Goal: Book appointment/travel/reservation

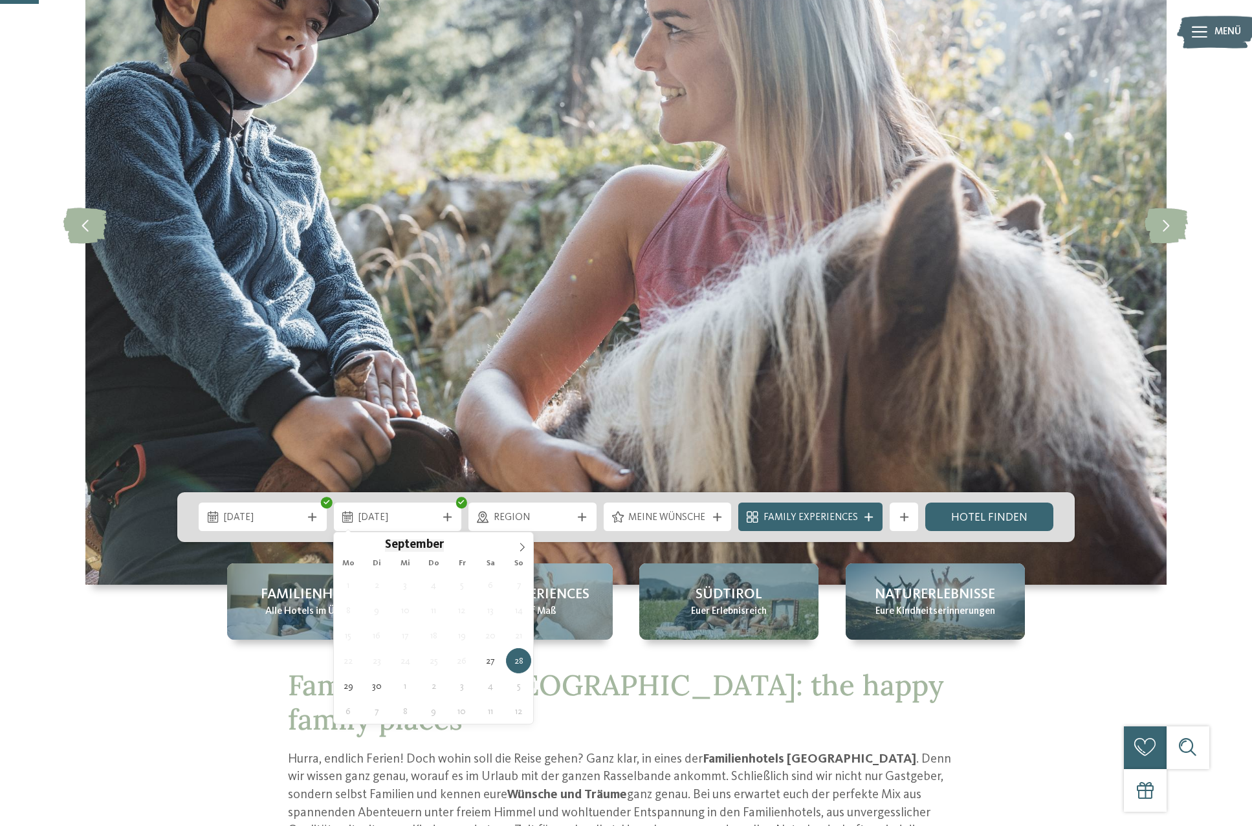
scroll to position [206, 0]
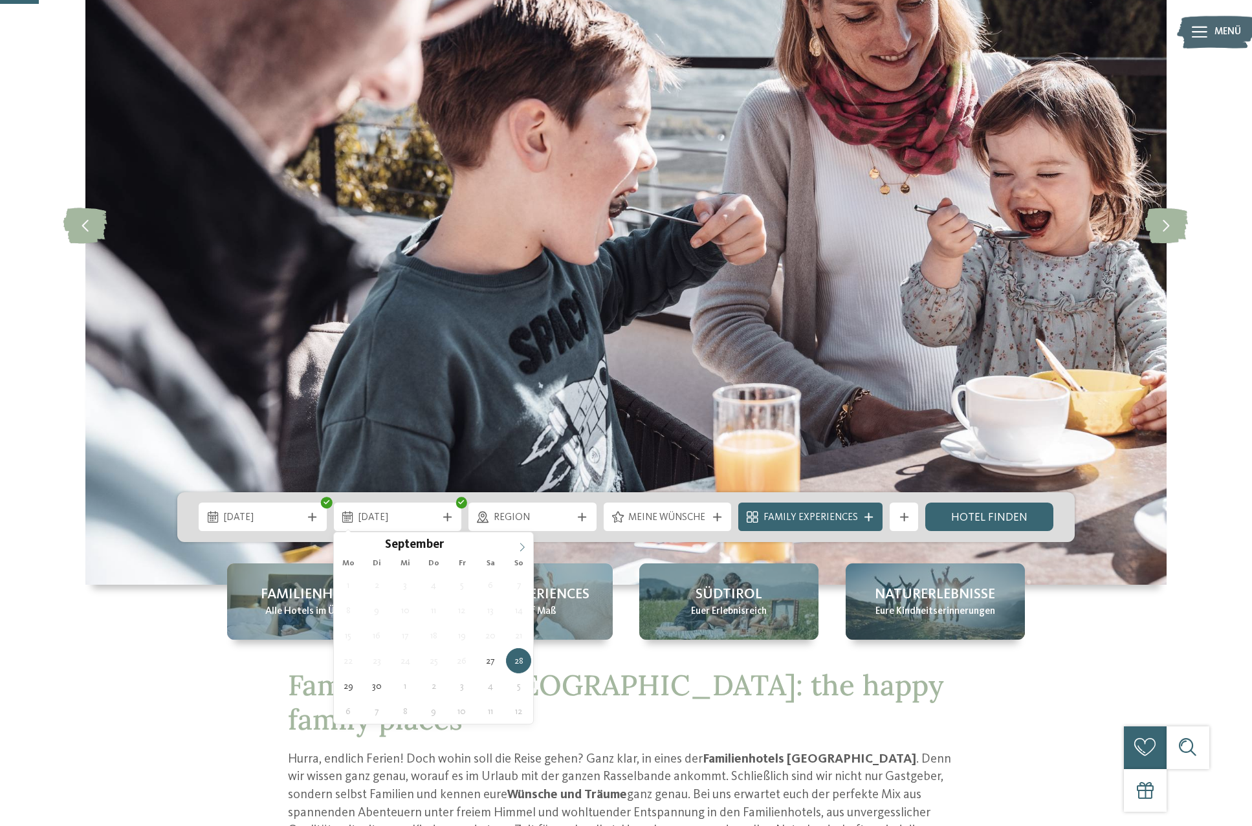
click at [519, 546] on icon at bounding box center [522, 547] width 9 height 9
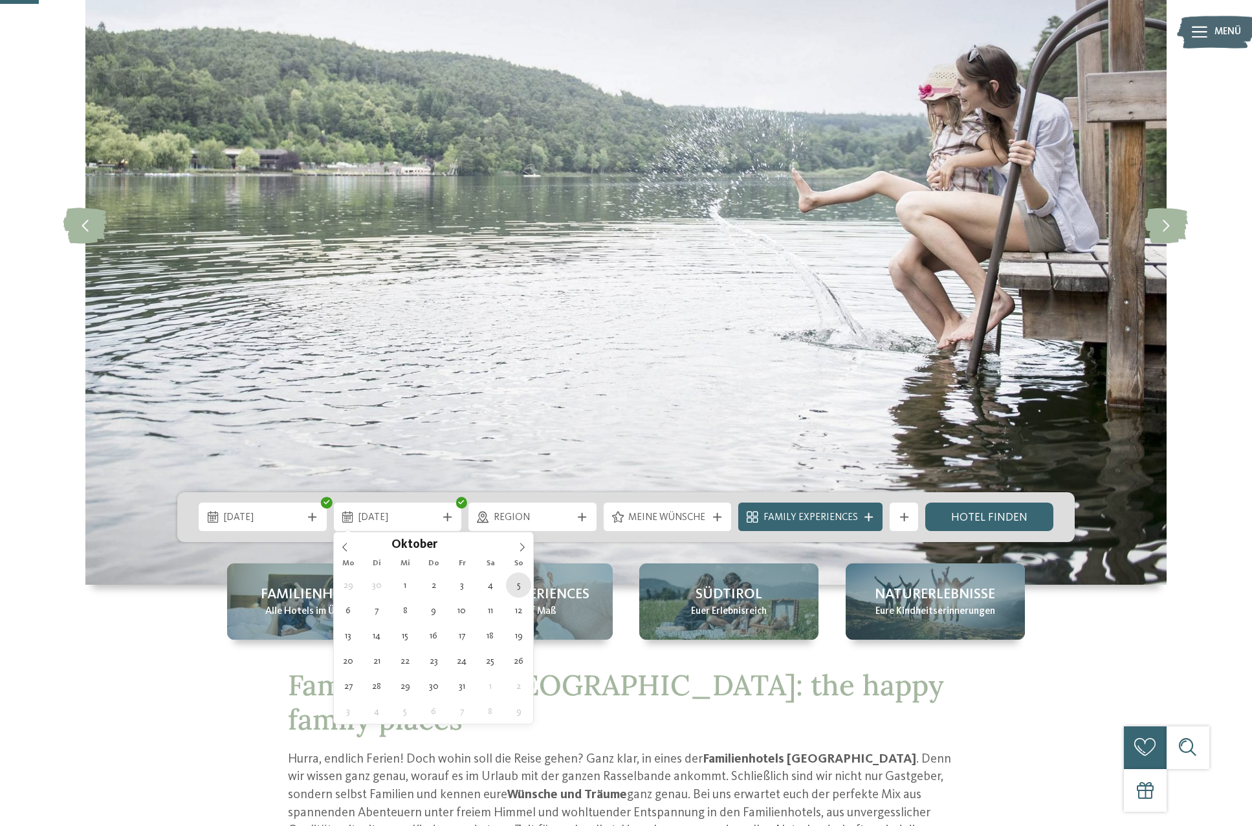
type div "05.10.2025"
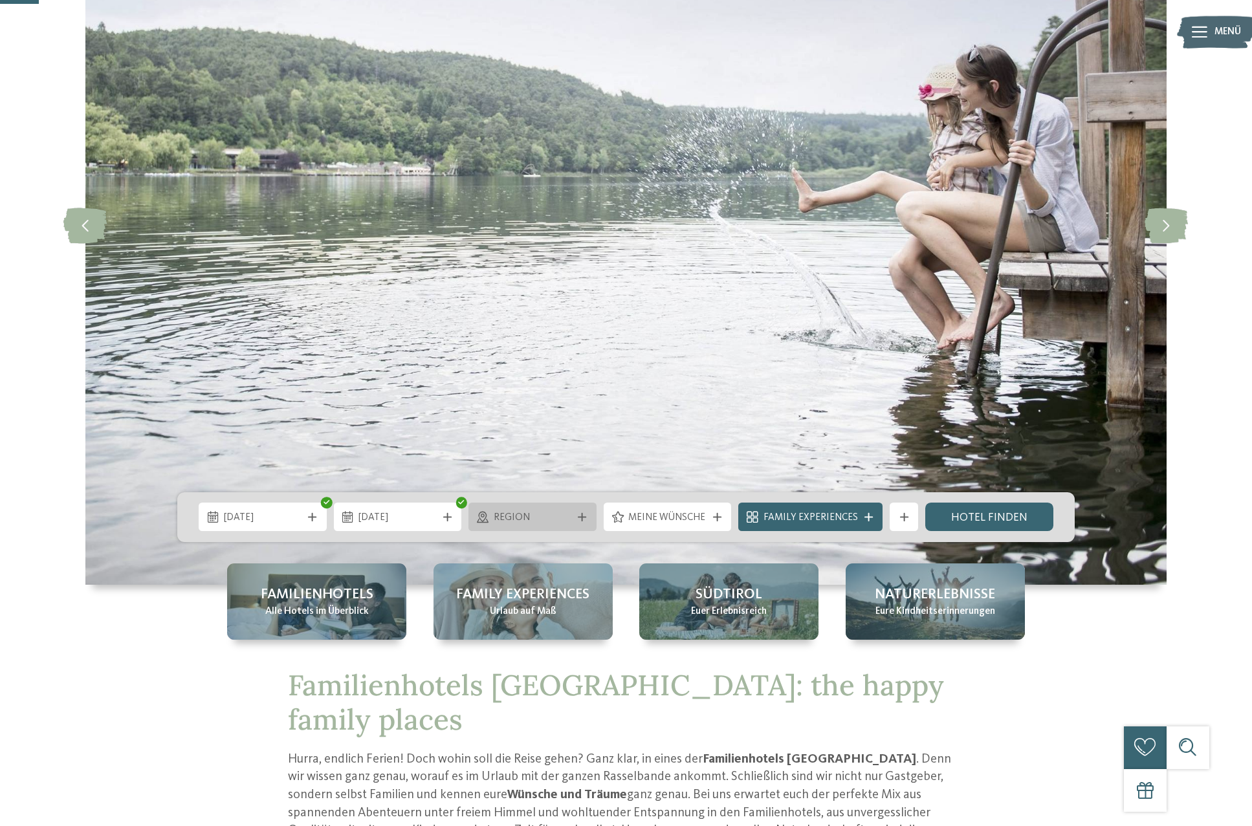
click at [533, 525] on div "Region" at bounding box center [532, 517] width 128 height 28
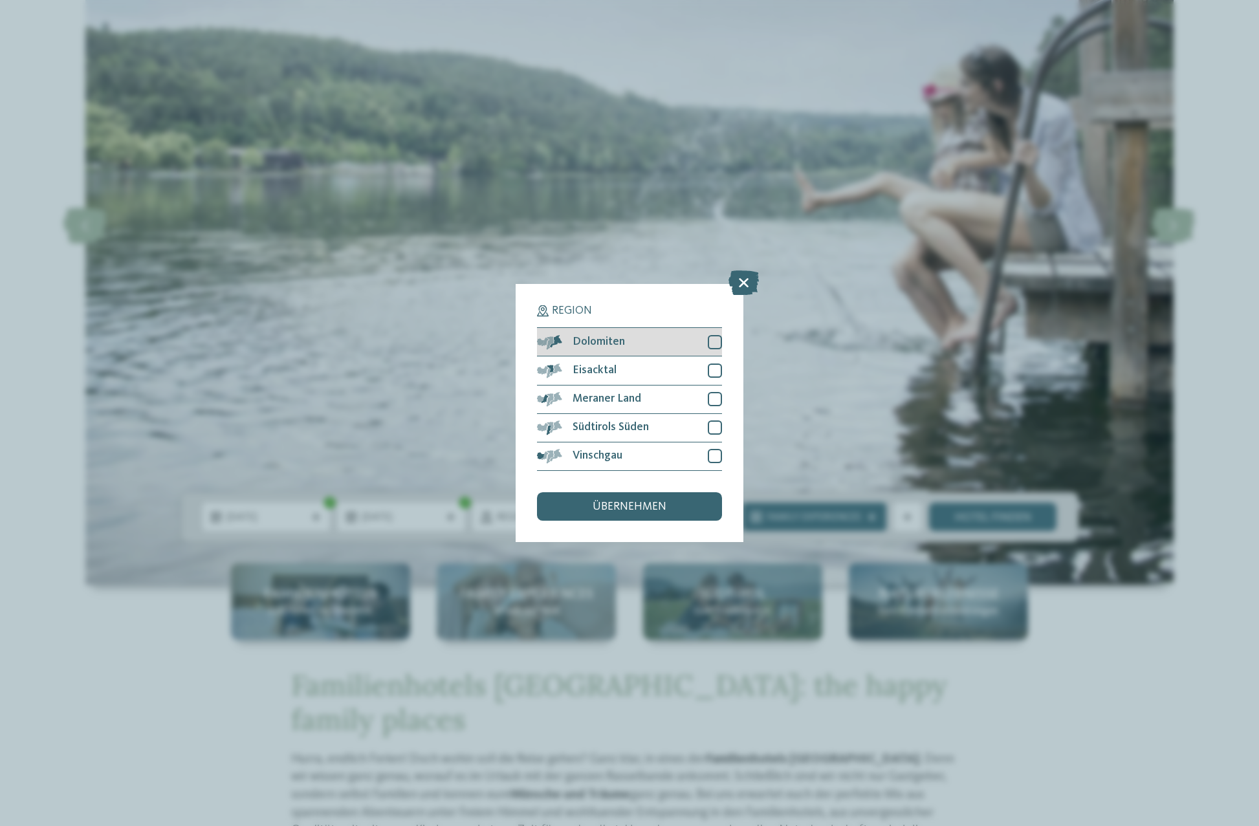
click at [699, 328] on div "Dolomiten" at bounding box center [629, 342] width 185 height 28
click at [655, 501] on span "übernehmen" at bounding box center [630, 507] width 74 height 12
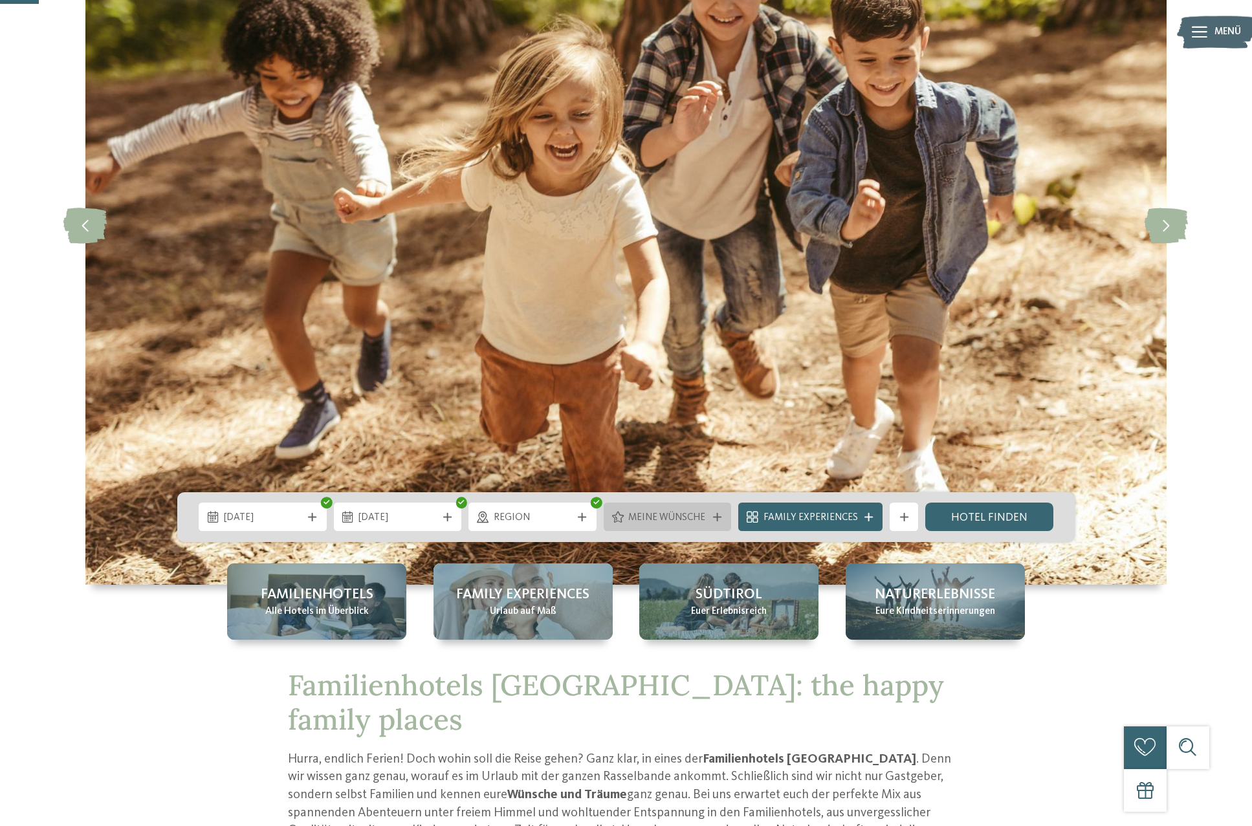
click at [688, 515] on span "Meine Wünsche" at bounding box center [667, 518] width 78 height 14
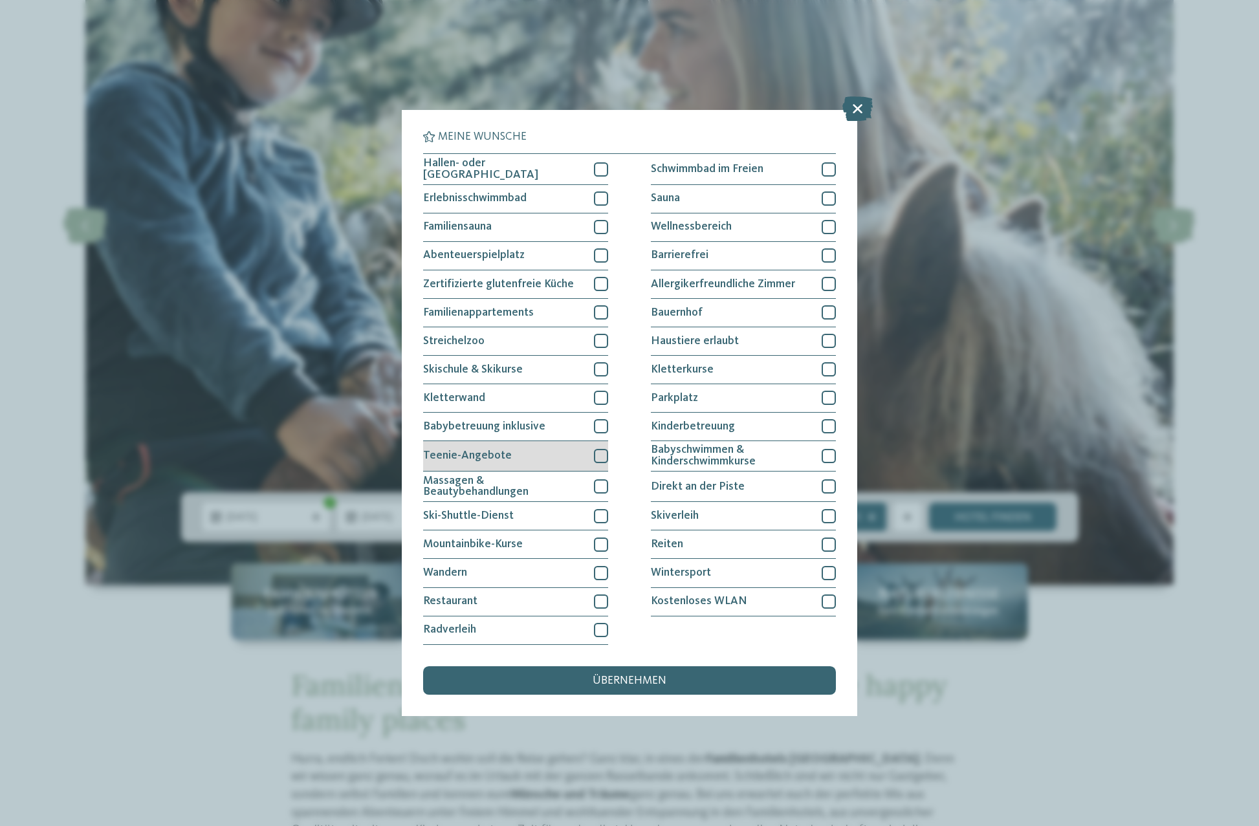
scroll to position [60, 0]
click at [601, 566] on div at bounding box center [601, 573] width 14 height 14
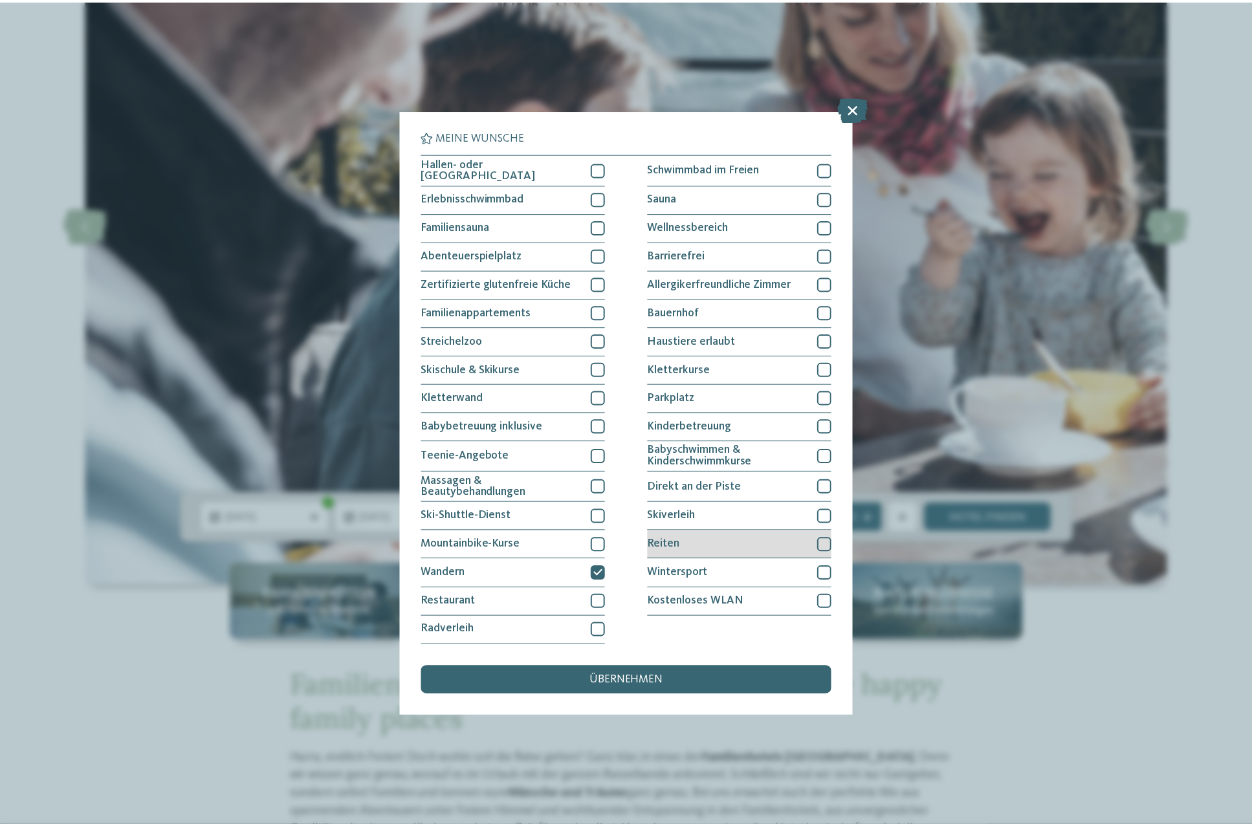
scroll to position [0, 0]
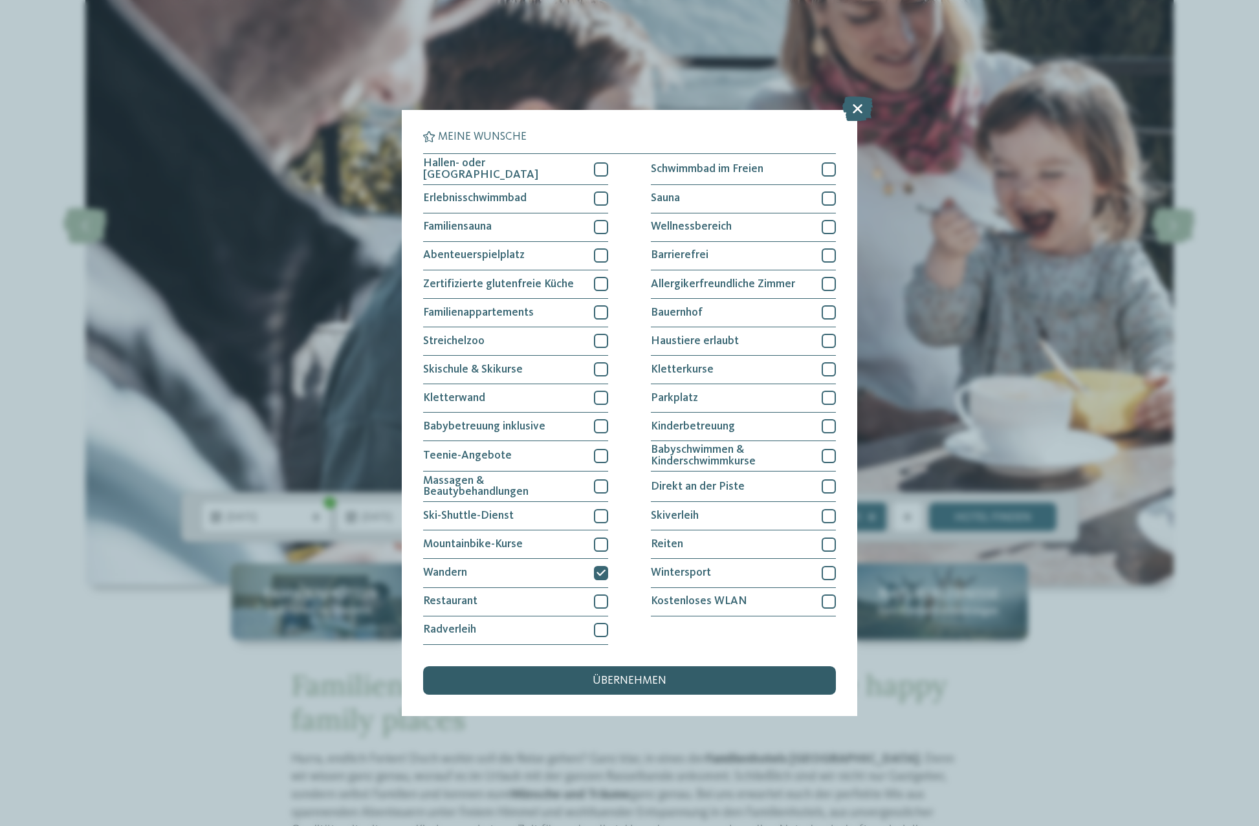
click at [727, 666] on div "übernehmen" at bounding box center [629, 680] width 413 height 28
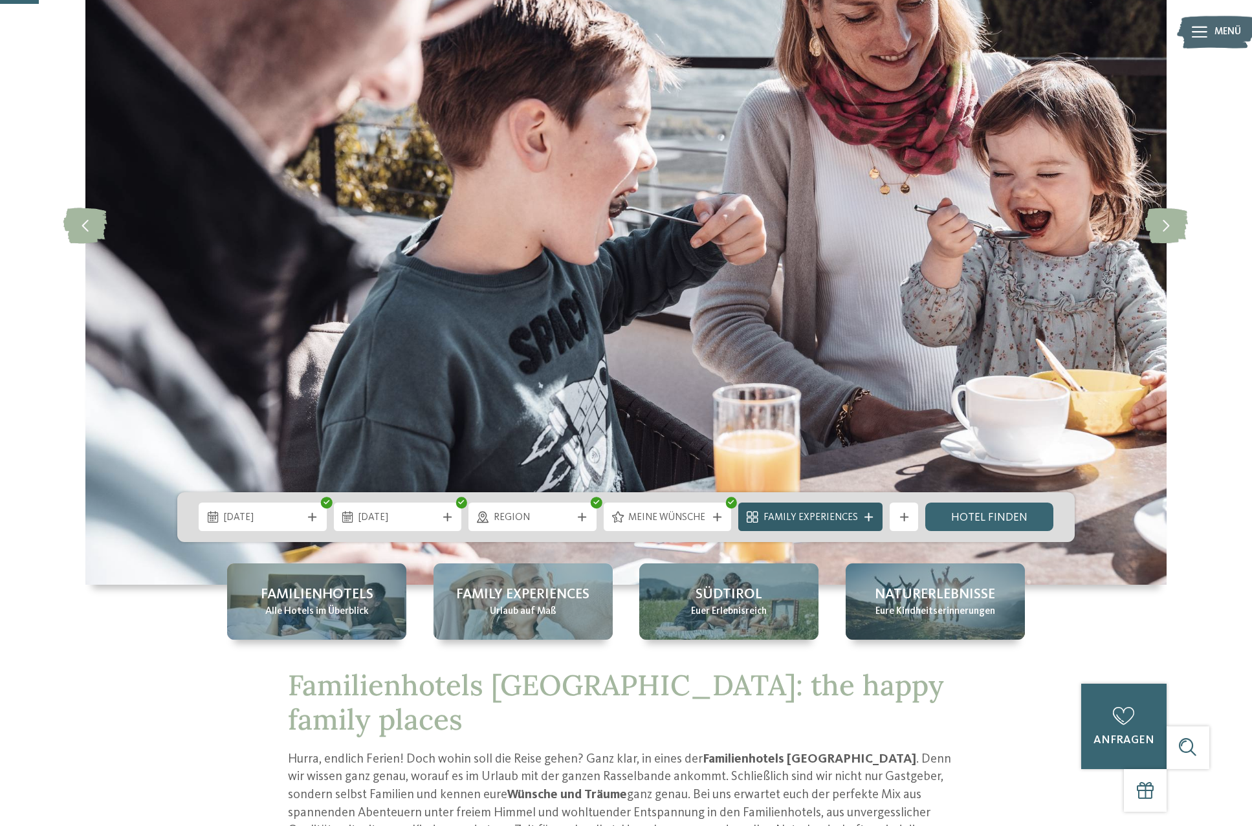
click at [816, 514] on span "Family Experiences" at bounding box center [810, 518] width 94 height 14
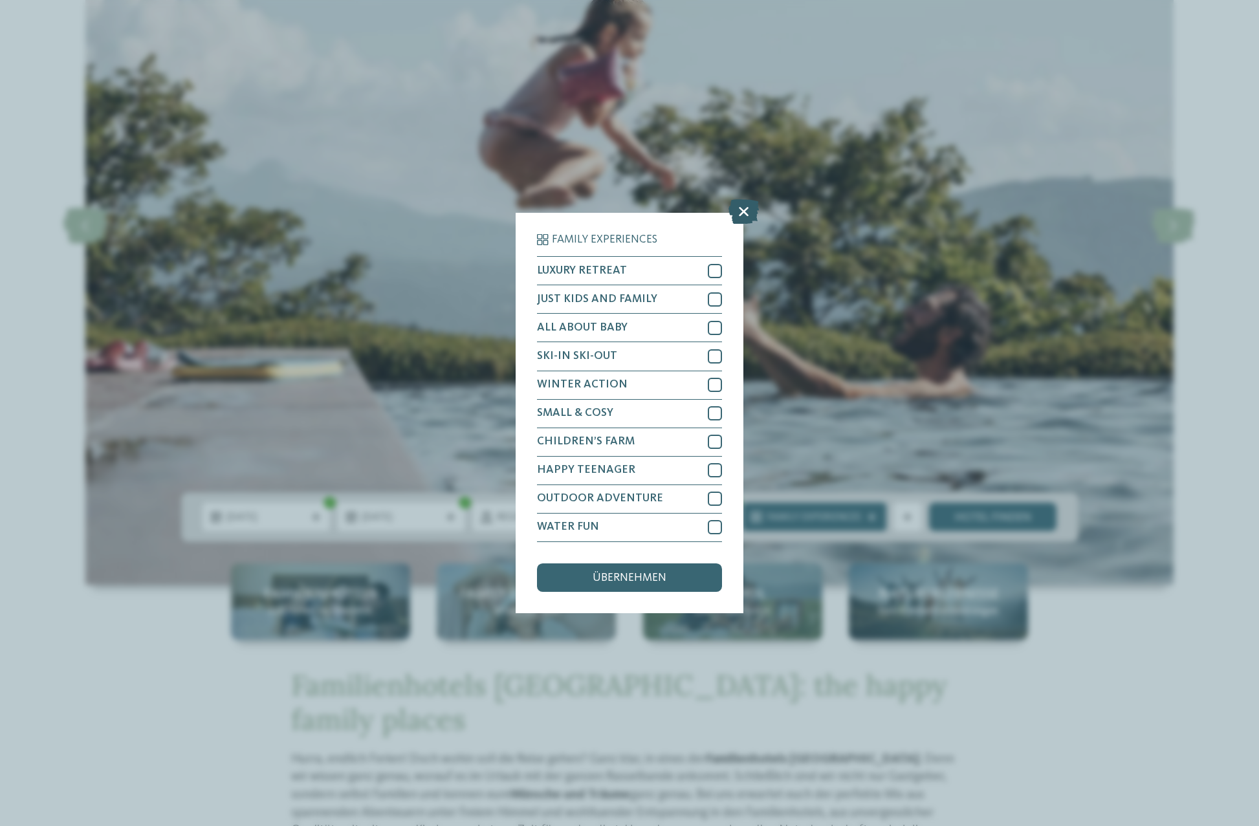
click at [746, 200] on icon at bounding box center [743, 212] width 30 height 25
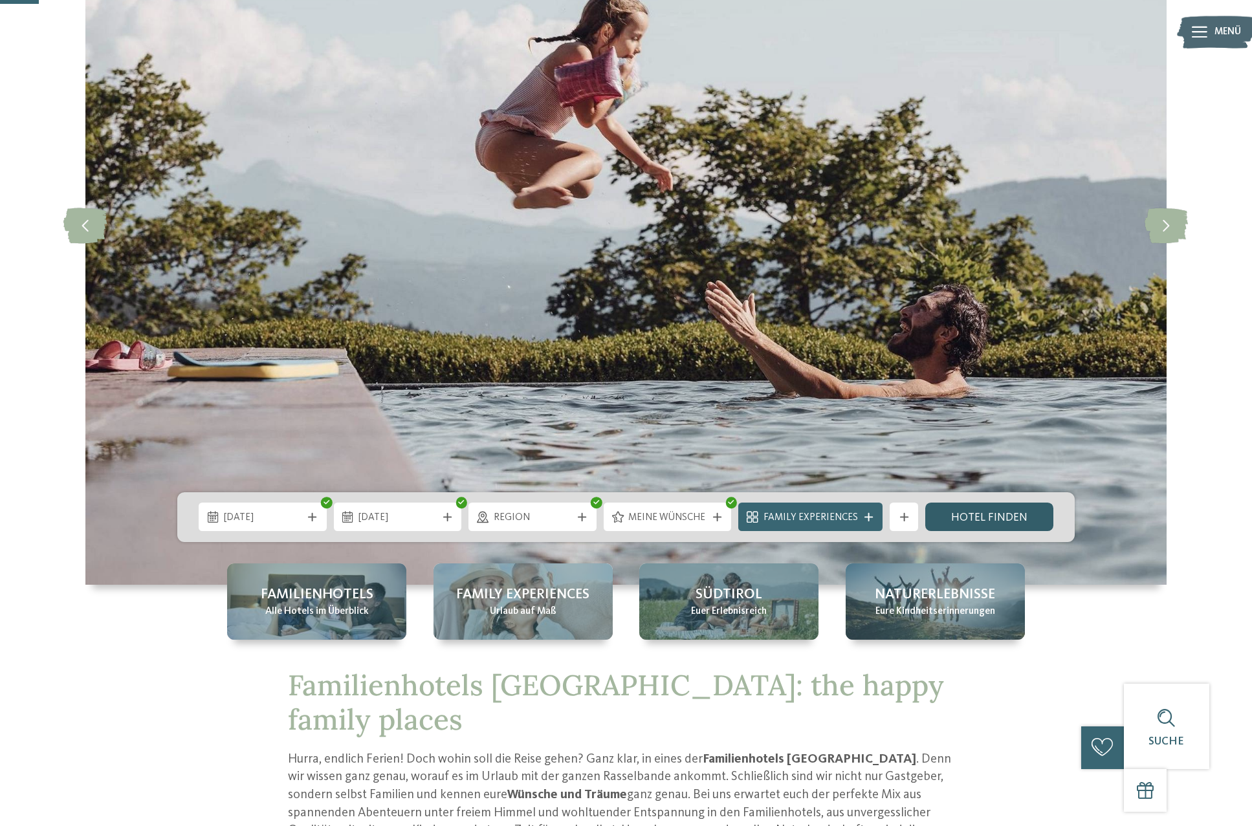
click at [963, 521] on link "Hotel finden" at bounding box center [989, 517] width 128 height 28
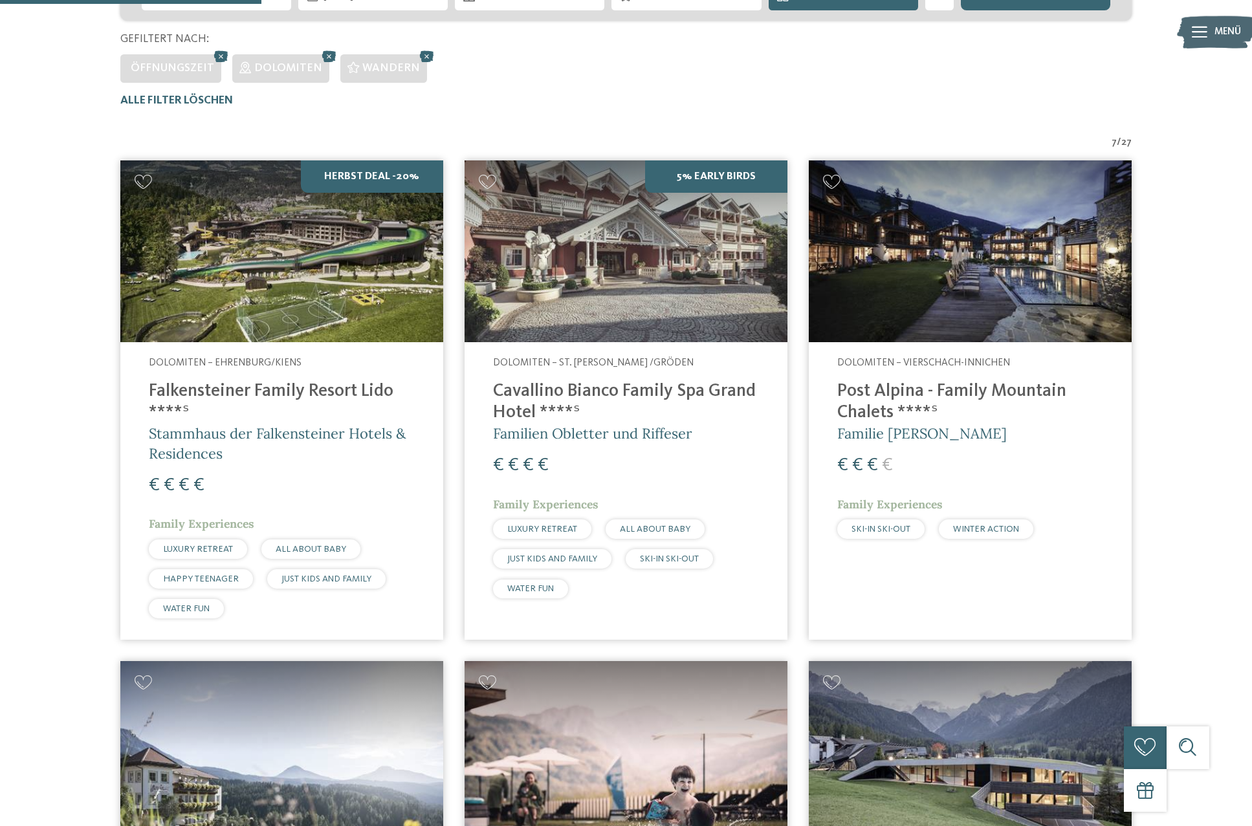
scroll to position [348, 0]
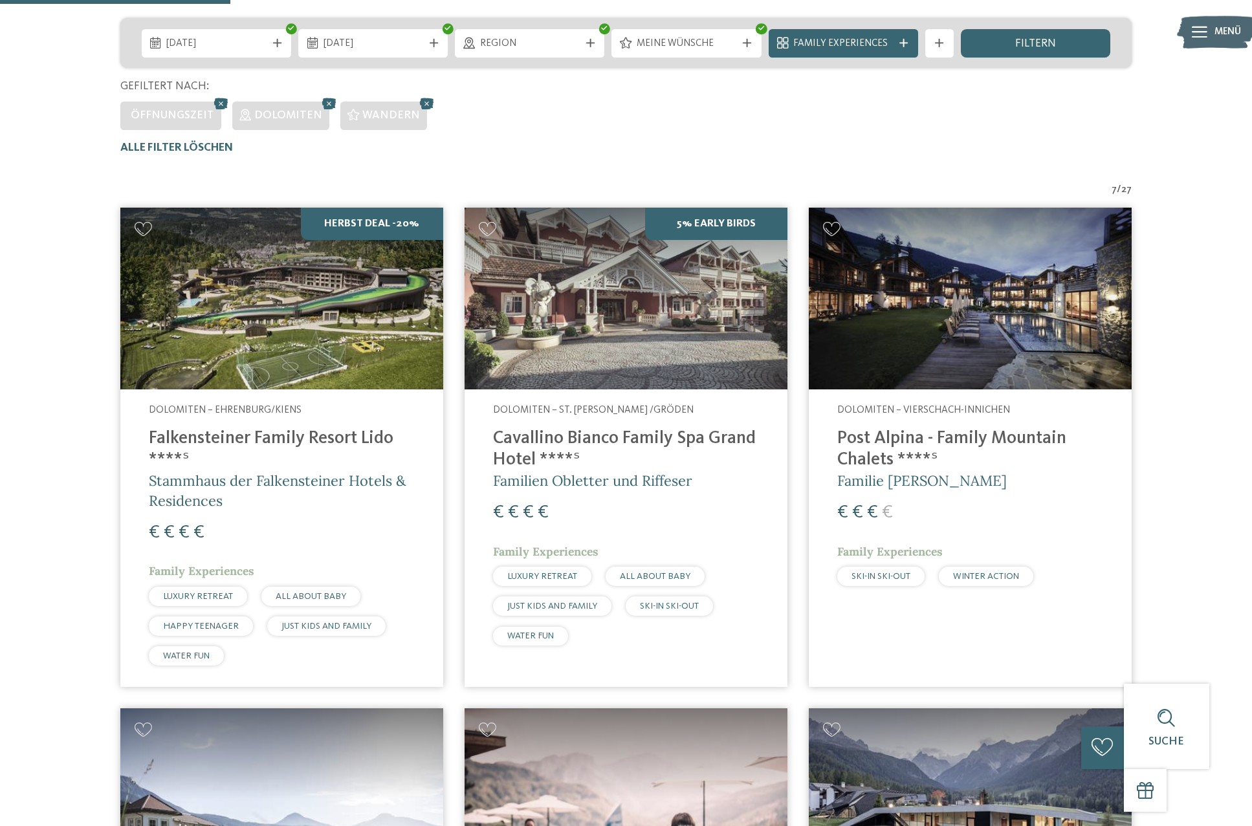
click at [312, 329] on img at bounding box center [281, 299] width 323 height 182
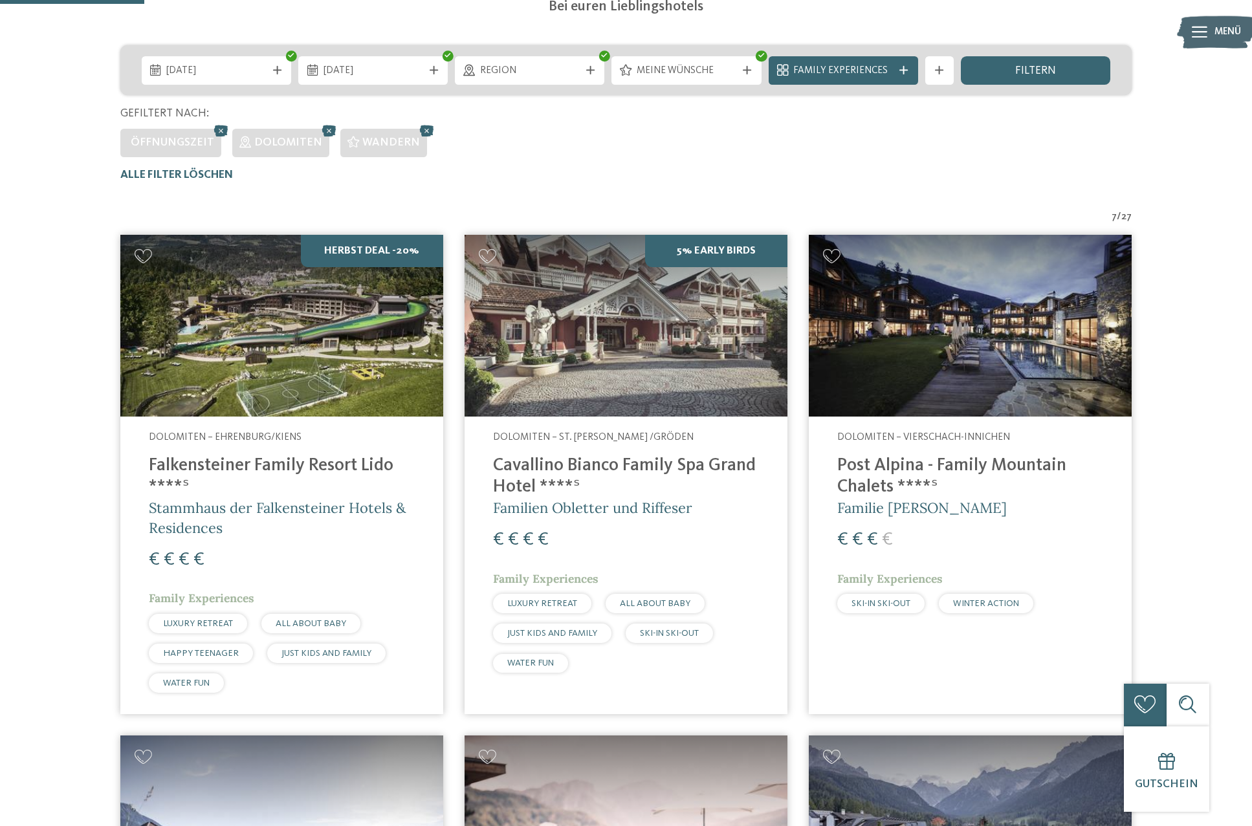
scroll to position [530, 0]
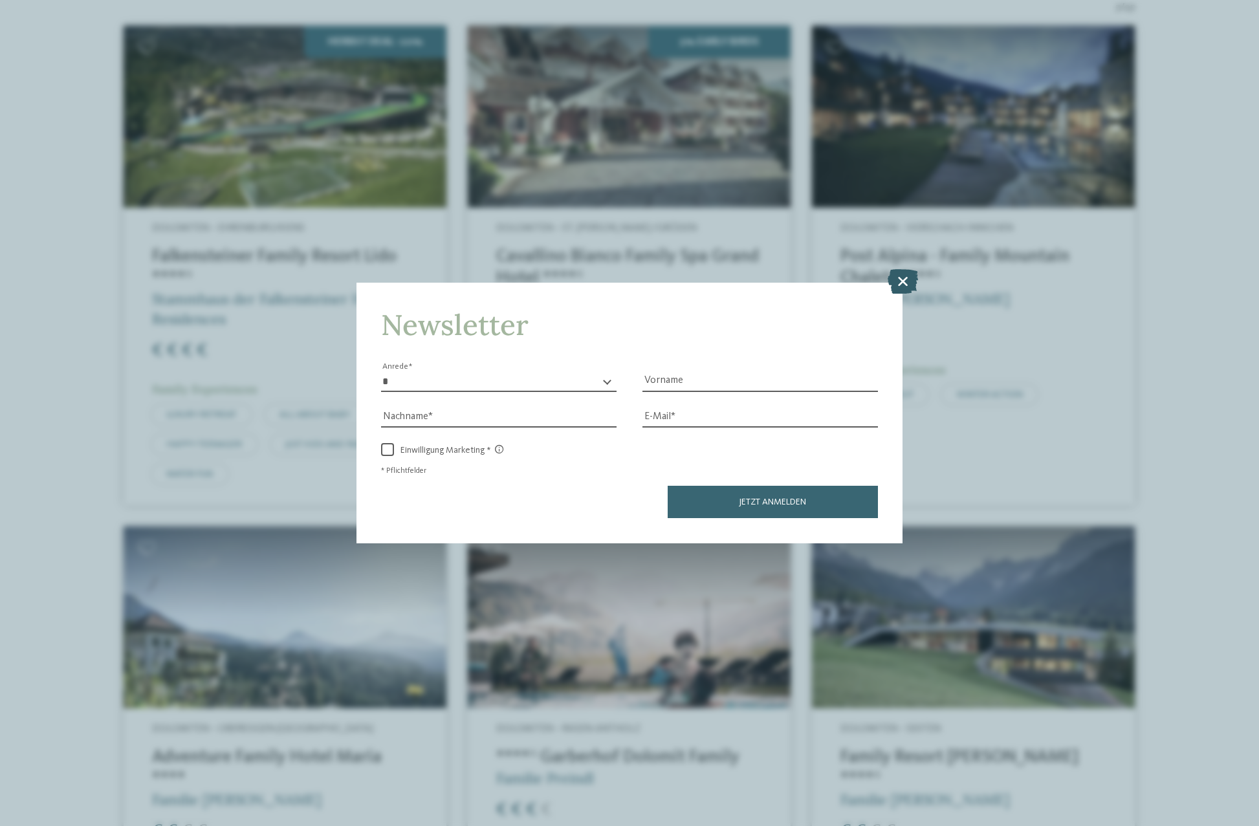
click at [906, 269] on icon at bounding box center [903, 281] width 30 height 25
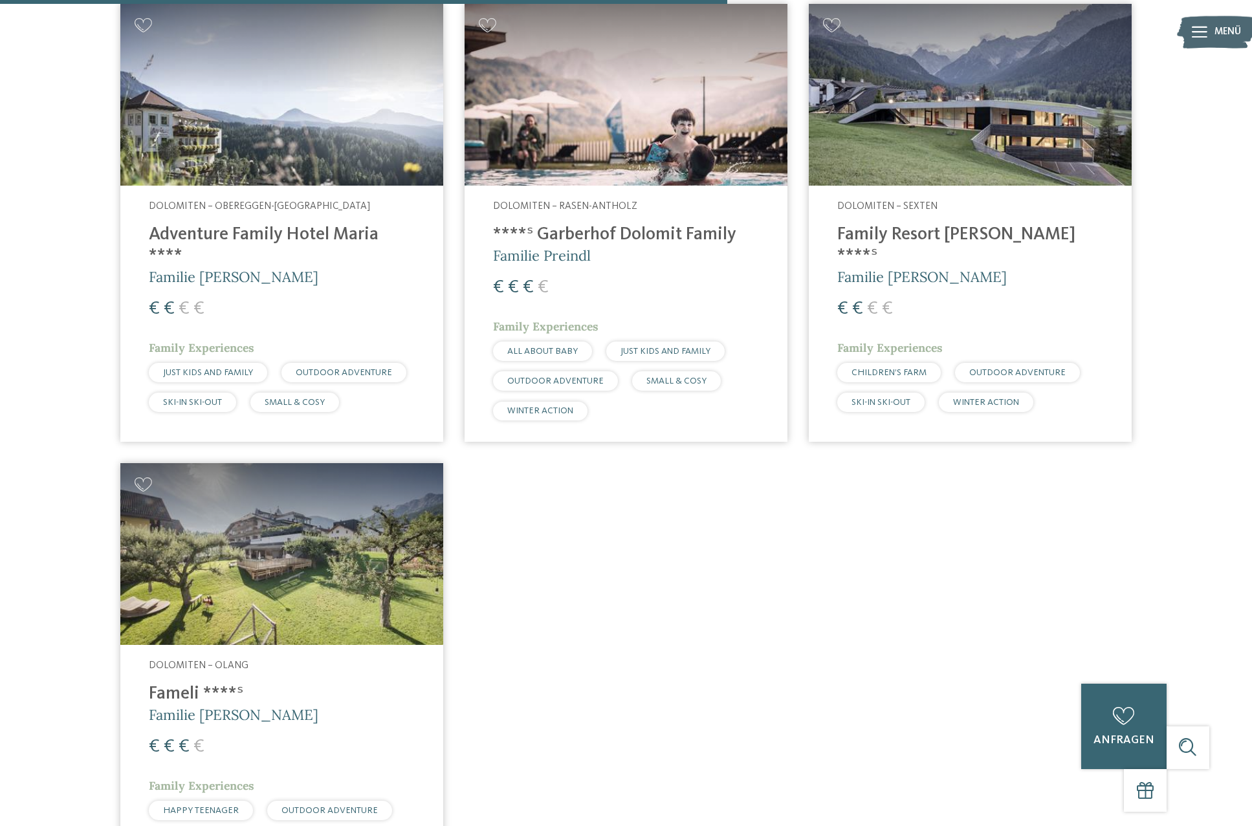
scroll to position [1100, 0]
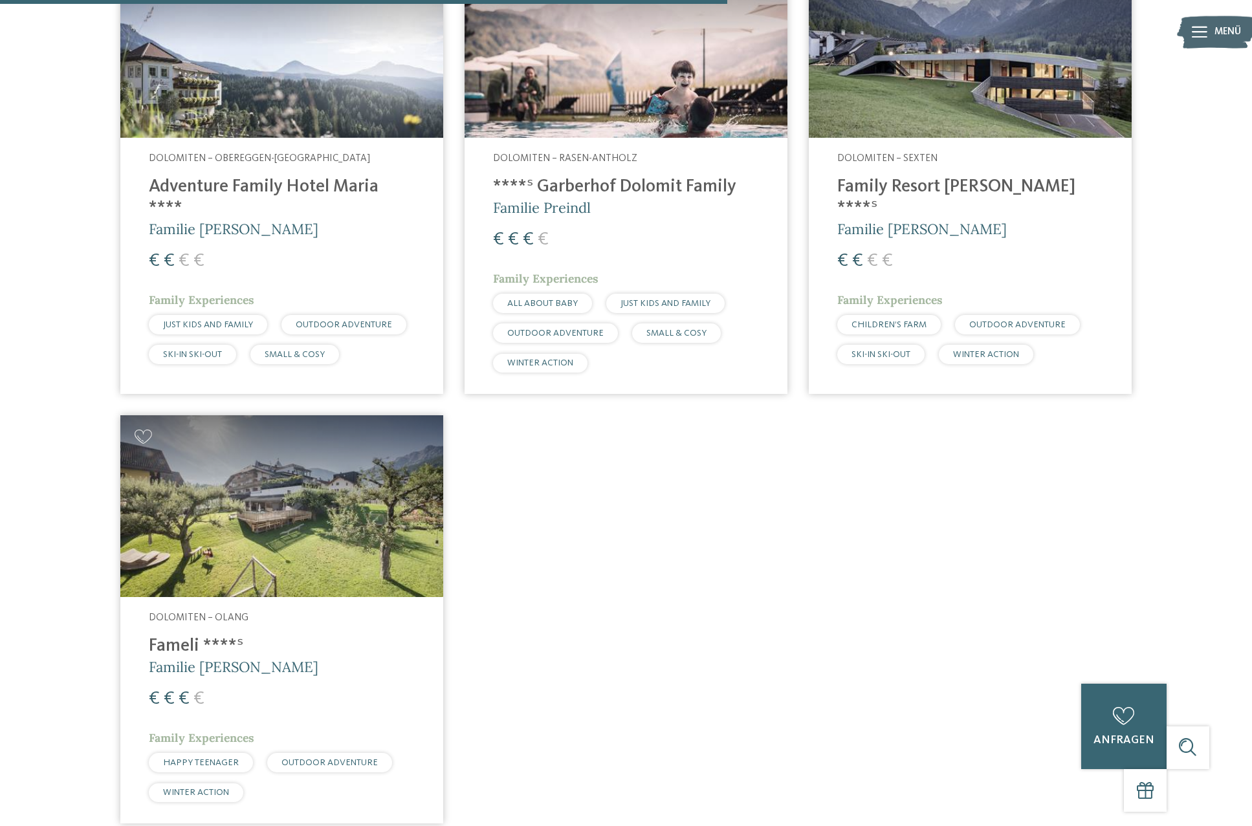
click at [964, 66] on img at bounding box center [970, 47] width 323 height 182
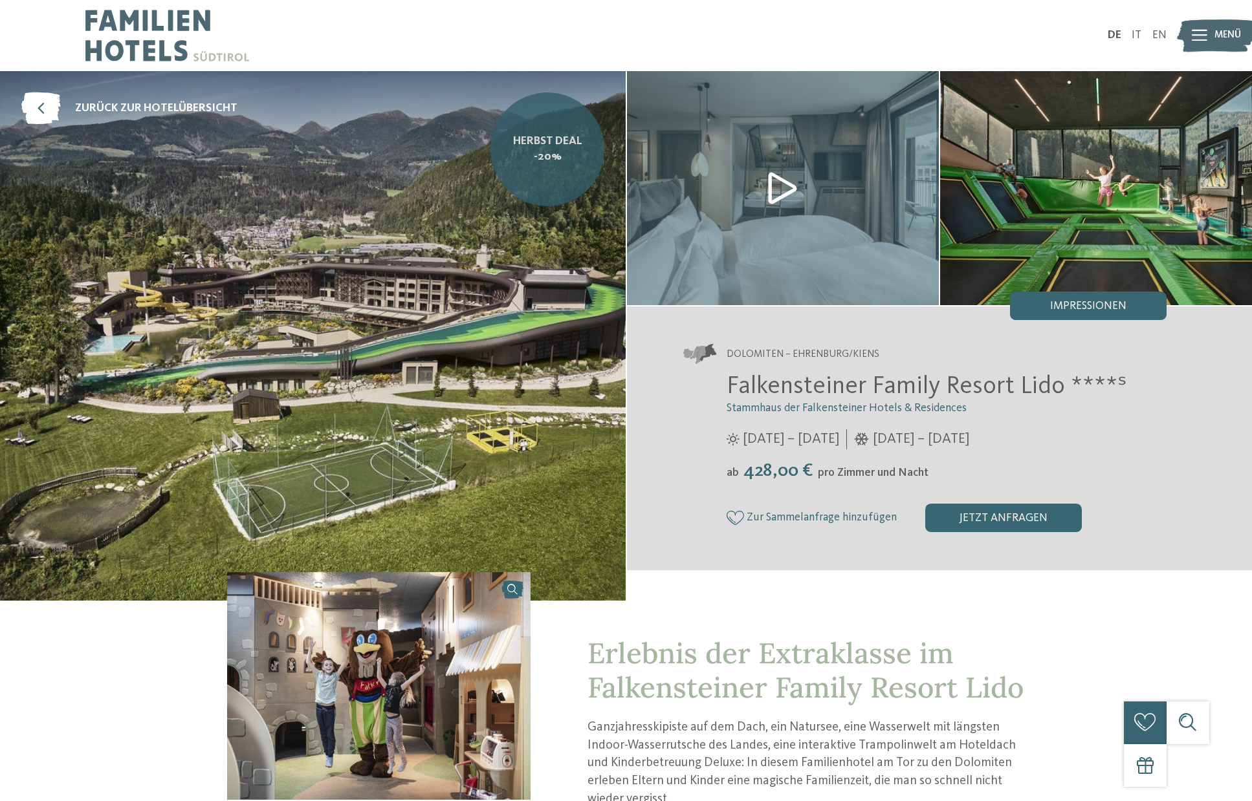
click at [545, 148] on span "Herbst Deal -20%" at bounding box center [547, 150] width 93 height 32
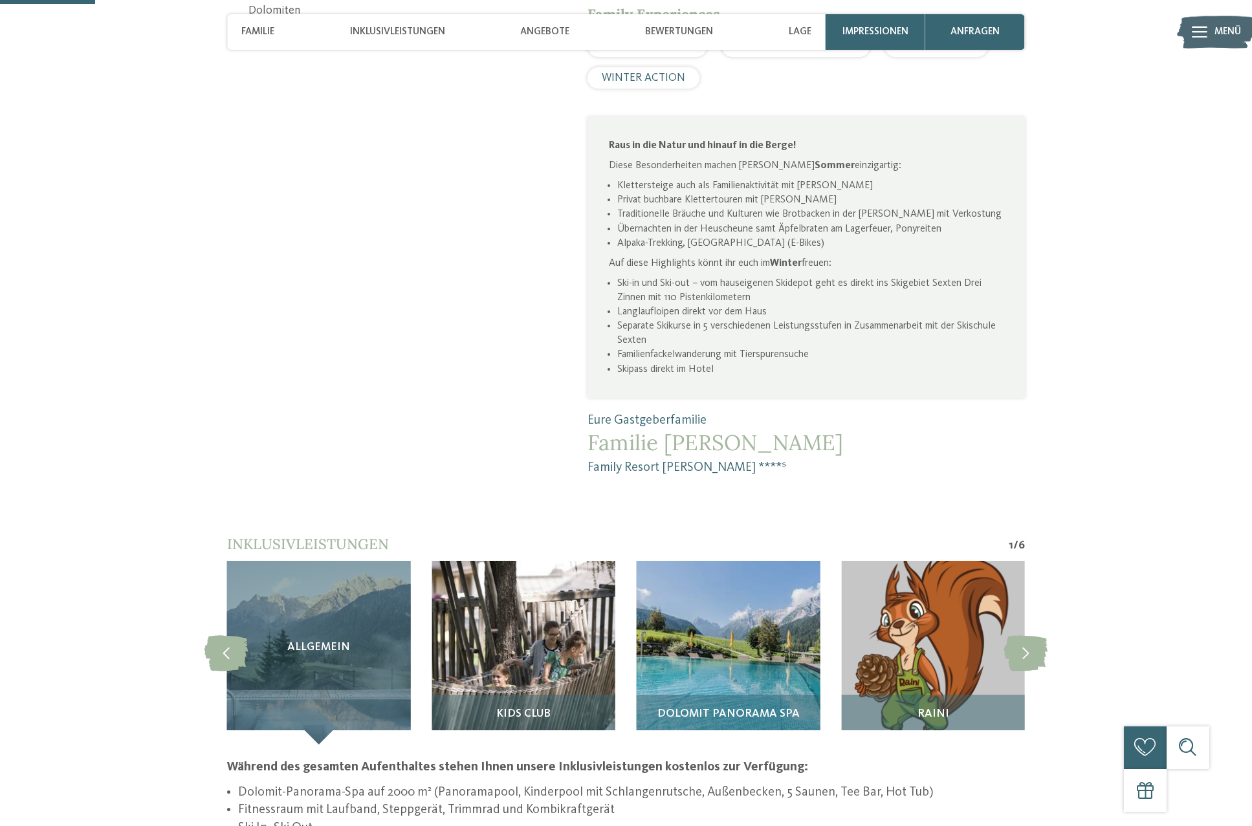
scroll to position [290, 0]
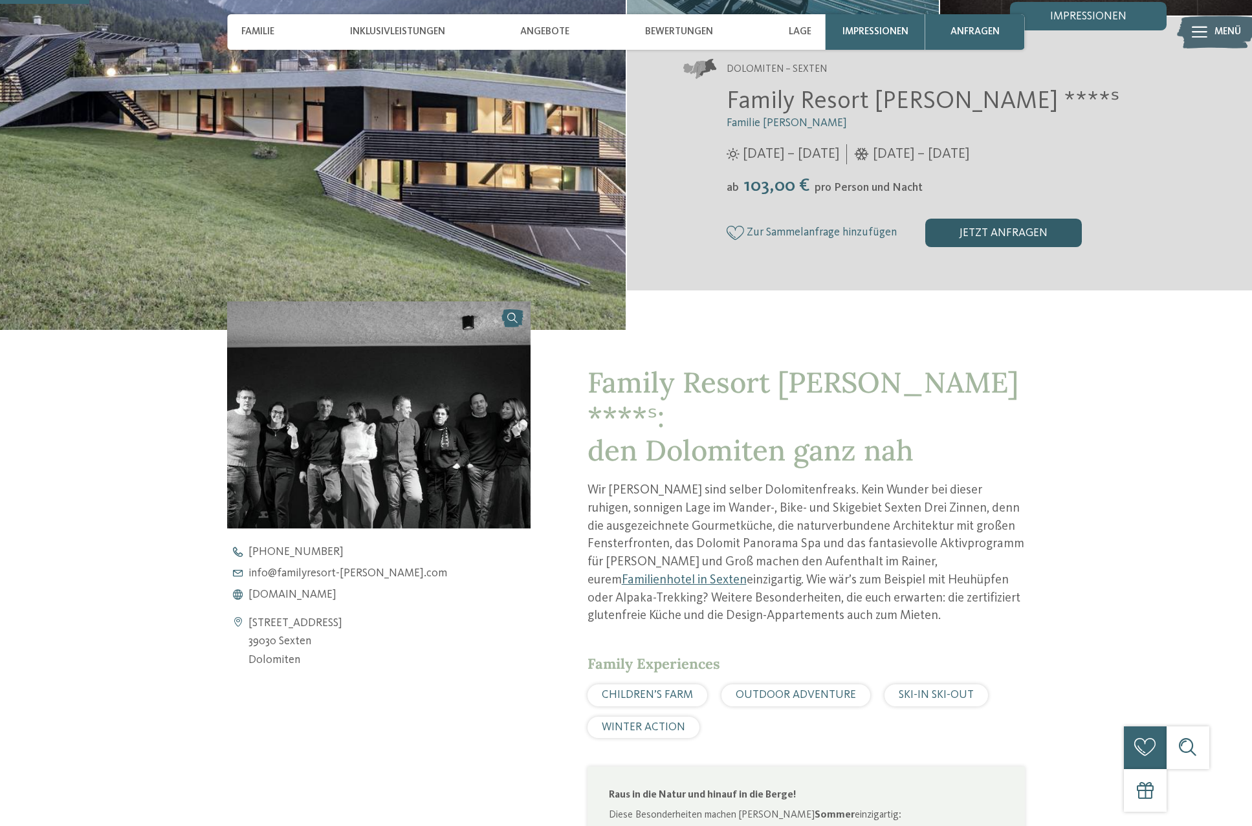
click at [963, 228] on div "jetzt anfragen" at bounding box center [1003, 233] width 157 height 28
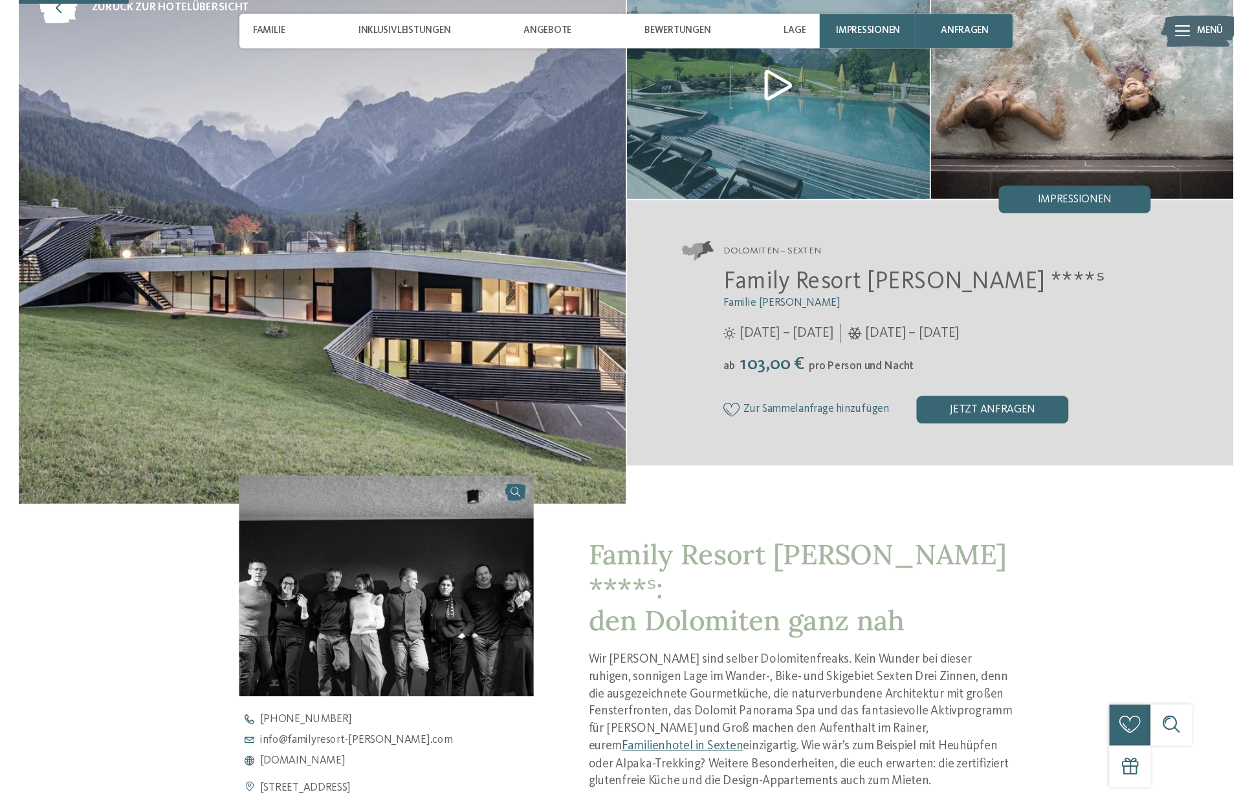
scroll to position [0, 0]
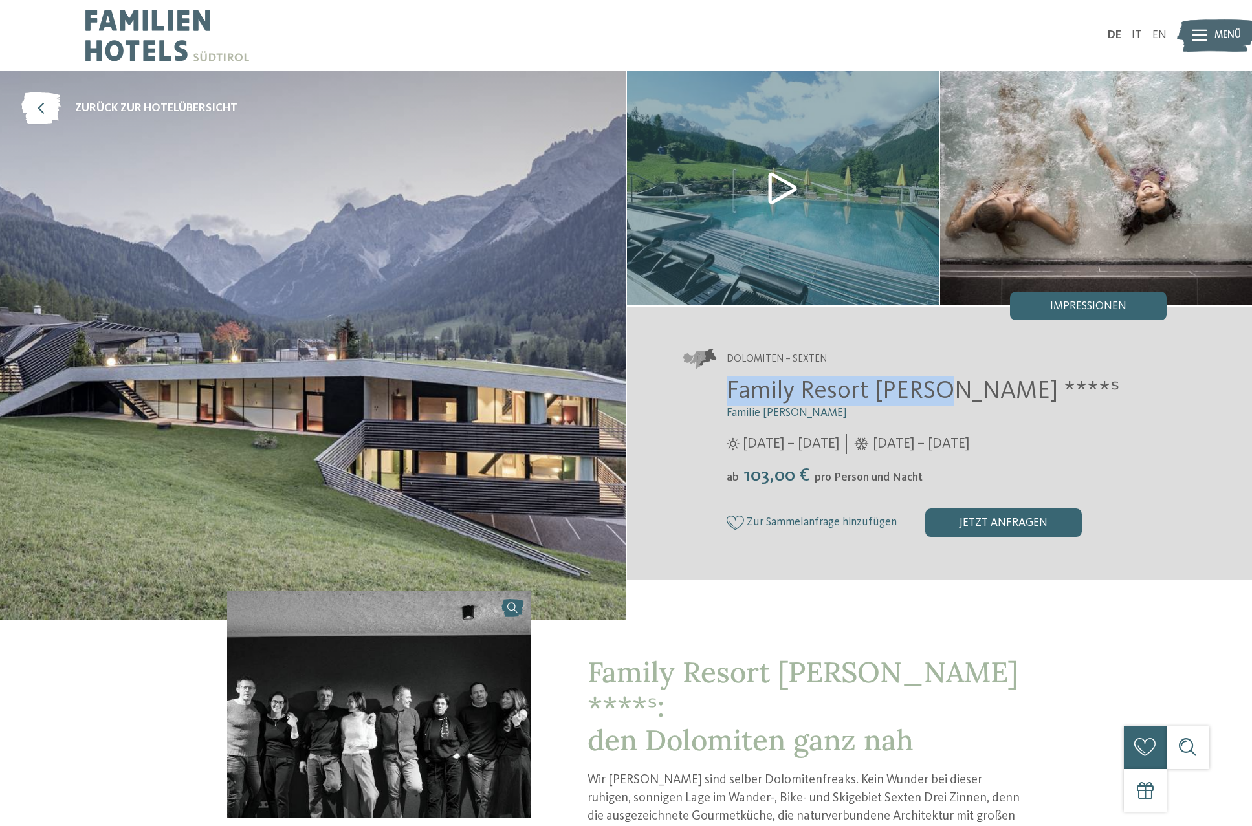
drag, startPoint x: 768, startPoint y: 389, endPoint x: 940, endPoint y: 386, distance: 172.1
click at [940, 386] on div "Family Resort Rainer ****ˢ Familie Rainer 25.05. – 12.10.2025 ab" at bounding box center [925, 456] width 483 height 160
copy span "Family Resort Rainer"
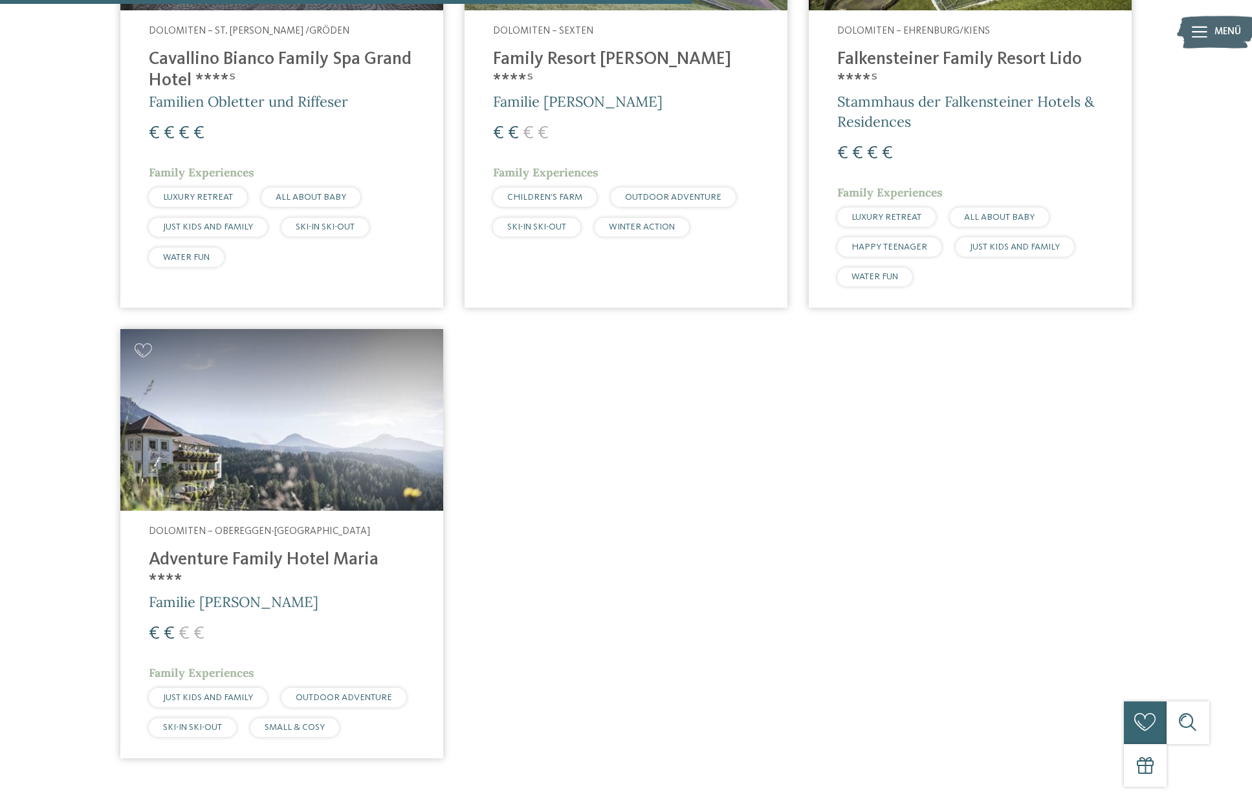
scroll to position [1291, 0]
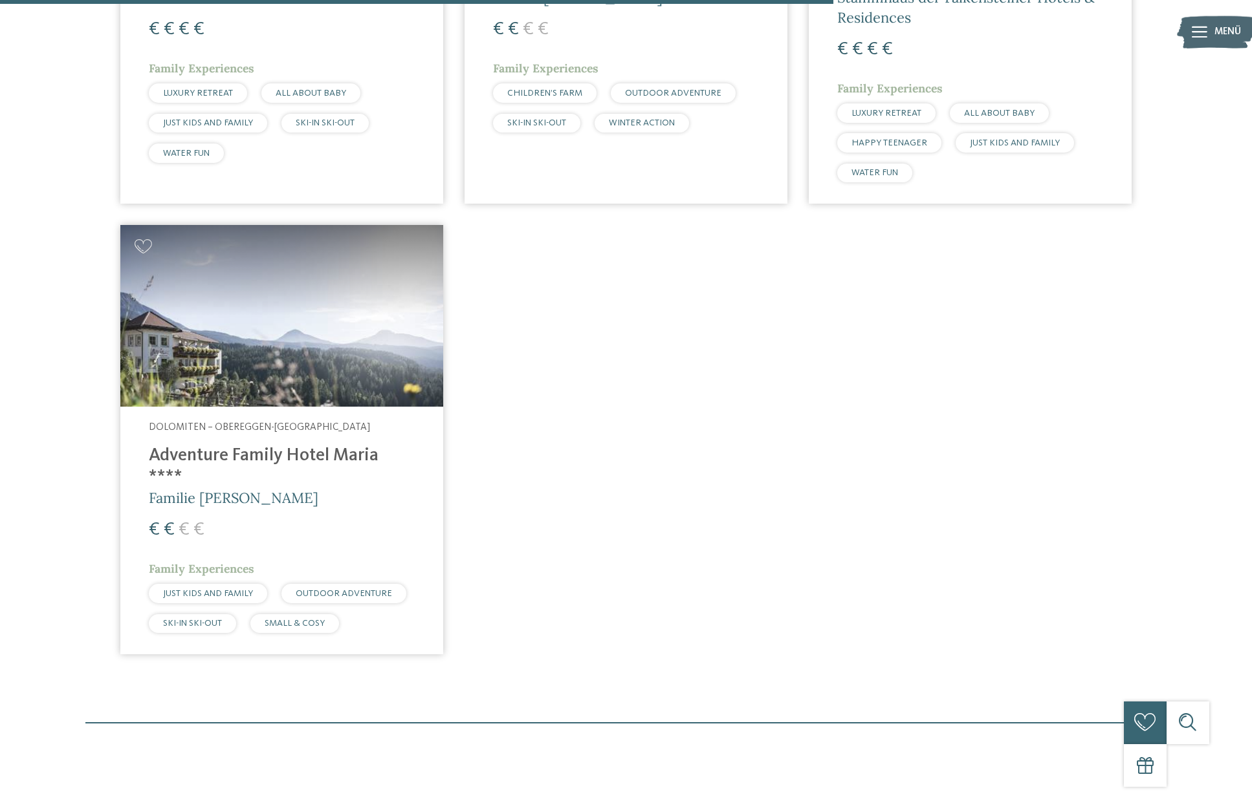
click at [373, 391] on img at bounding box center [281, 316] width 323 height 182
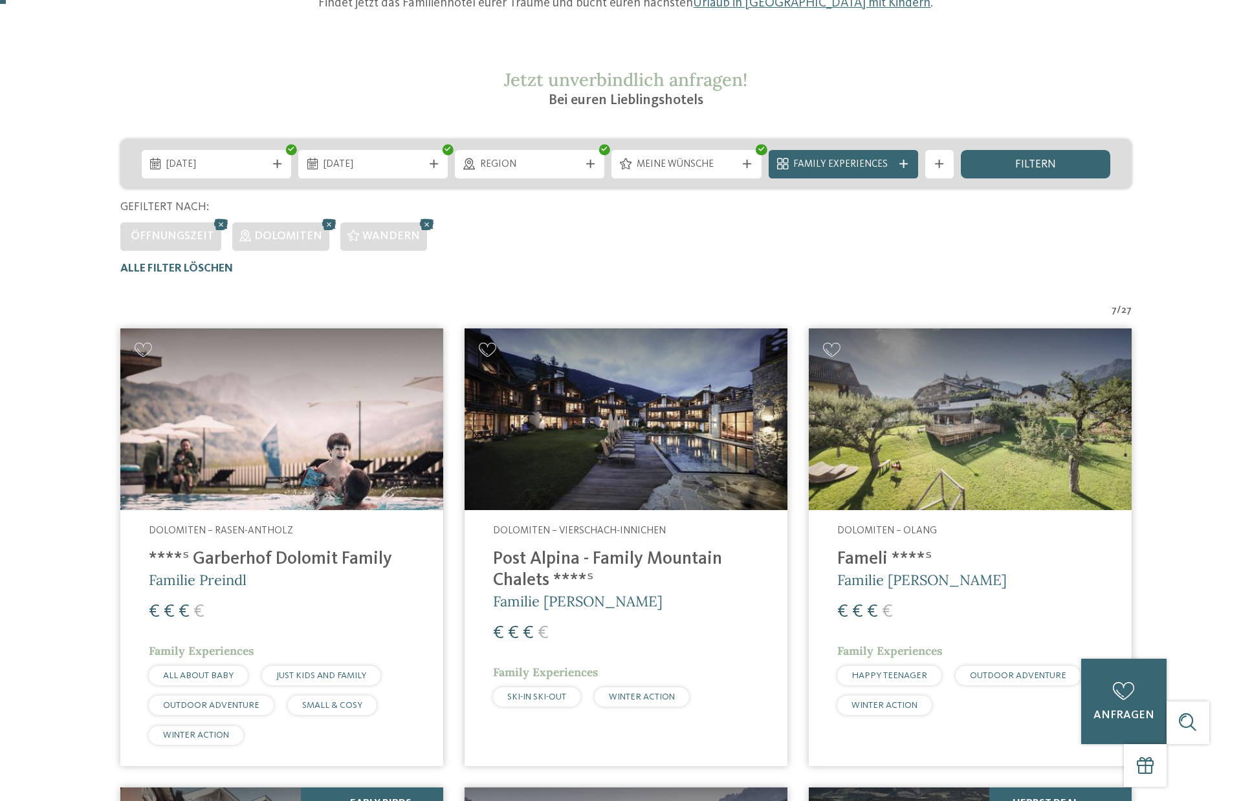
scroll to position [319, 0]
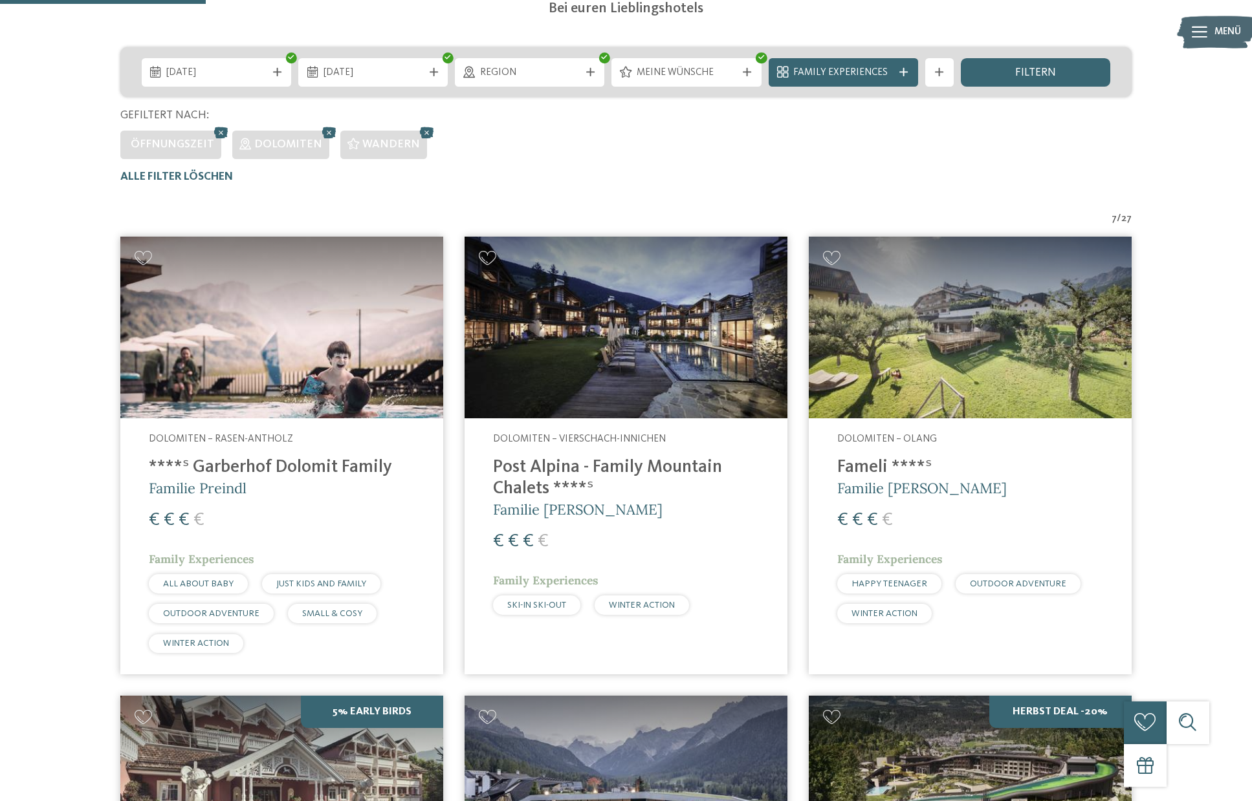
click at [322, 402] on img at bounding box center [281, 328] width 323 height 182
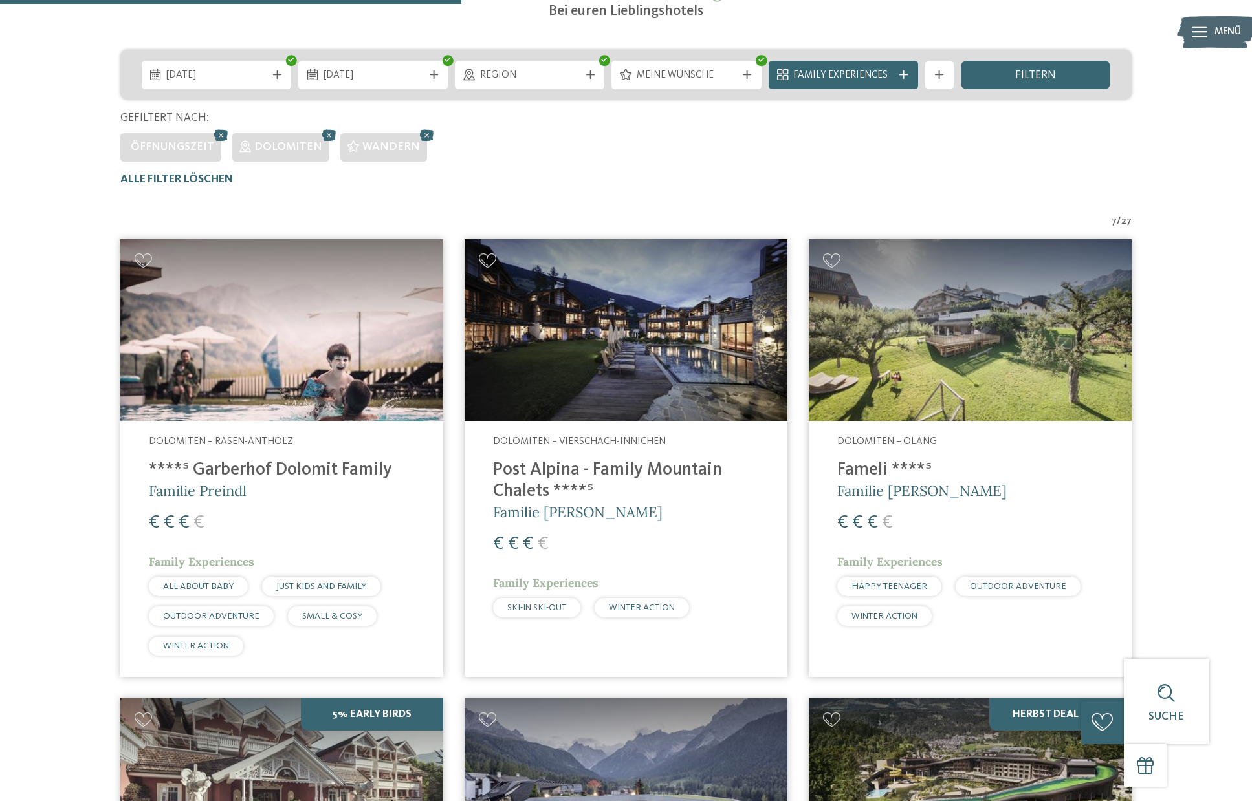
scroll to position [212, 0]
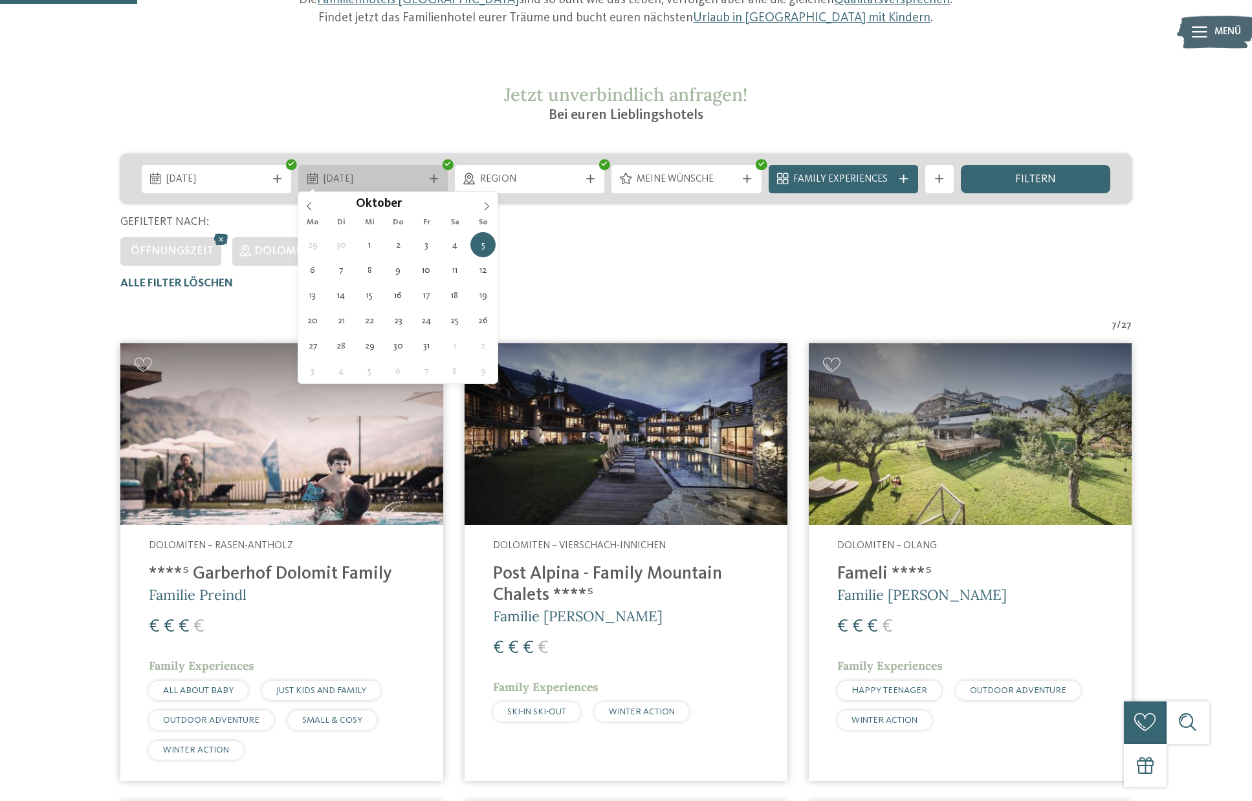
click at [386, 180] on span "05.10.2025" at bounding box center [373, 180] width 100 height 14
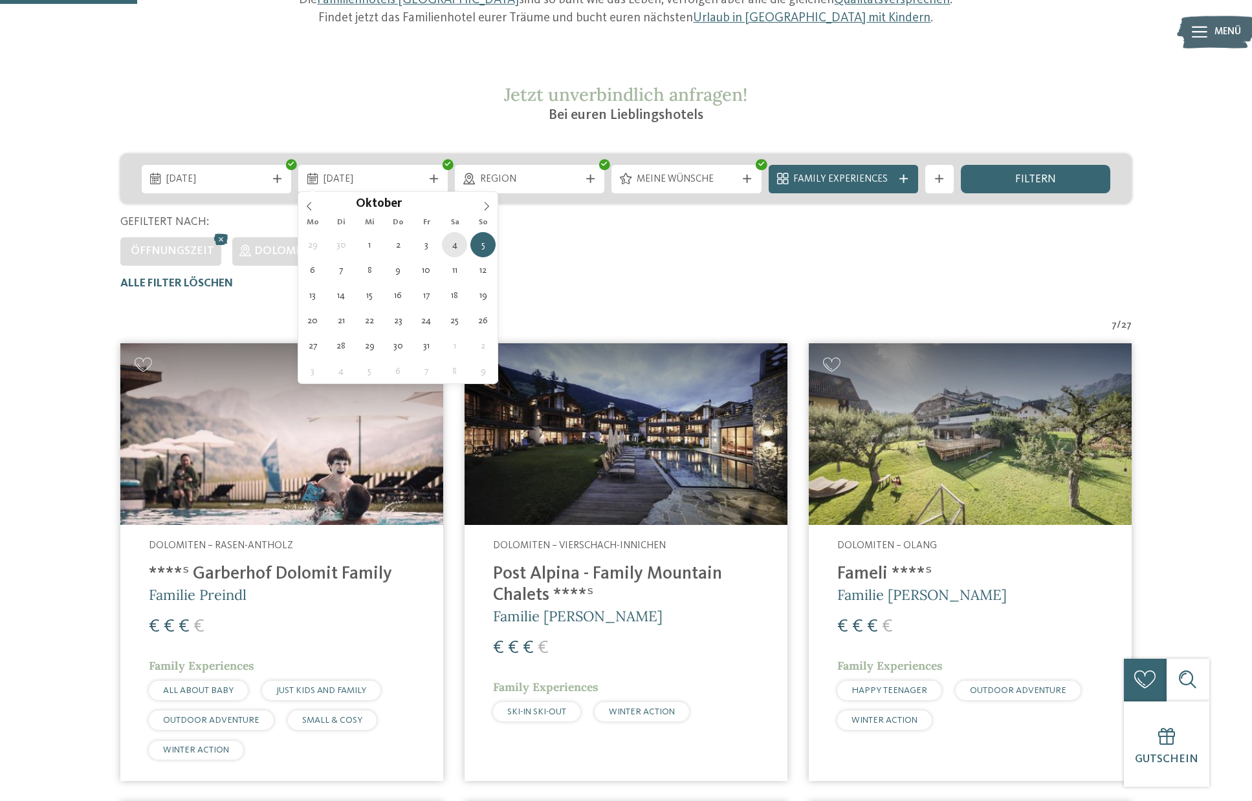
type div "04.10.2025"
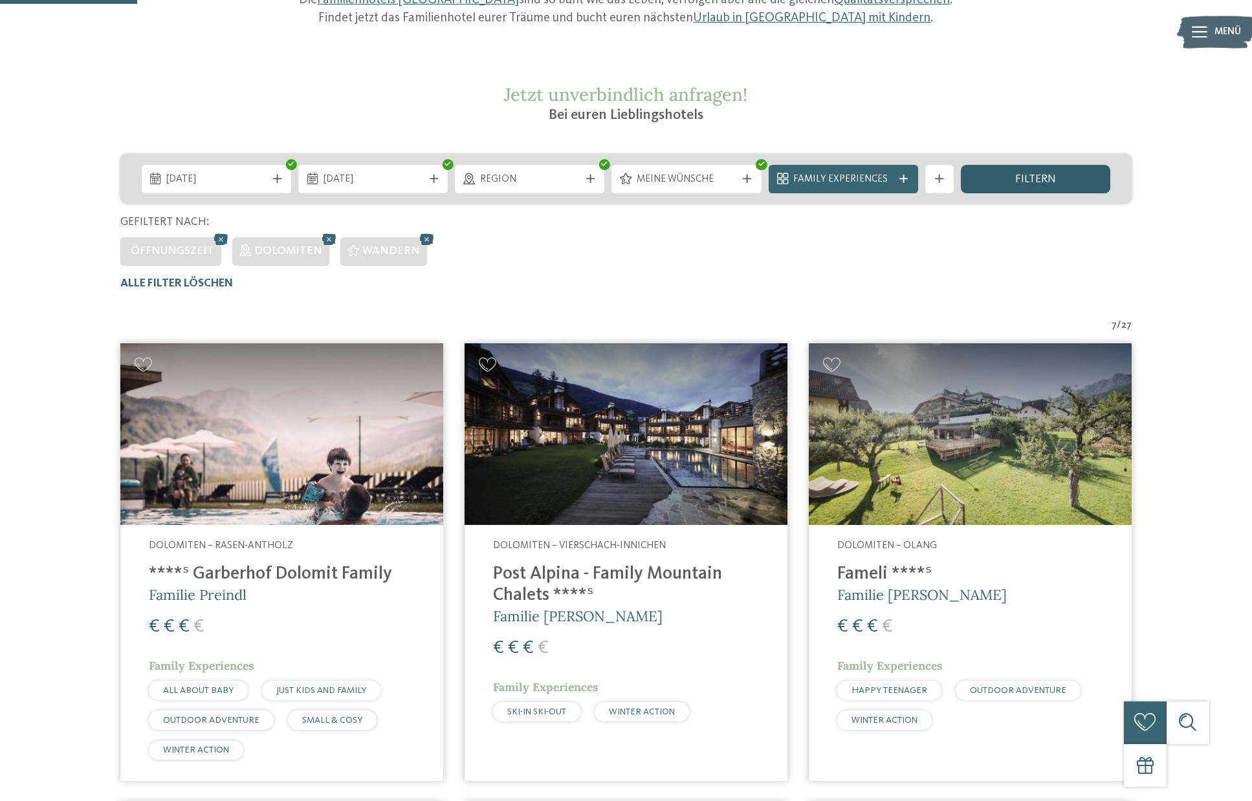
click at [1011, 182] on div "filtern" at bounding box center [1035, 179] width 149 height 28
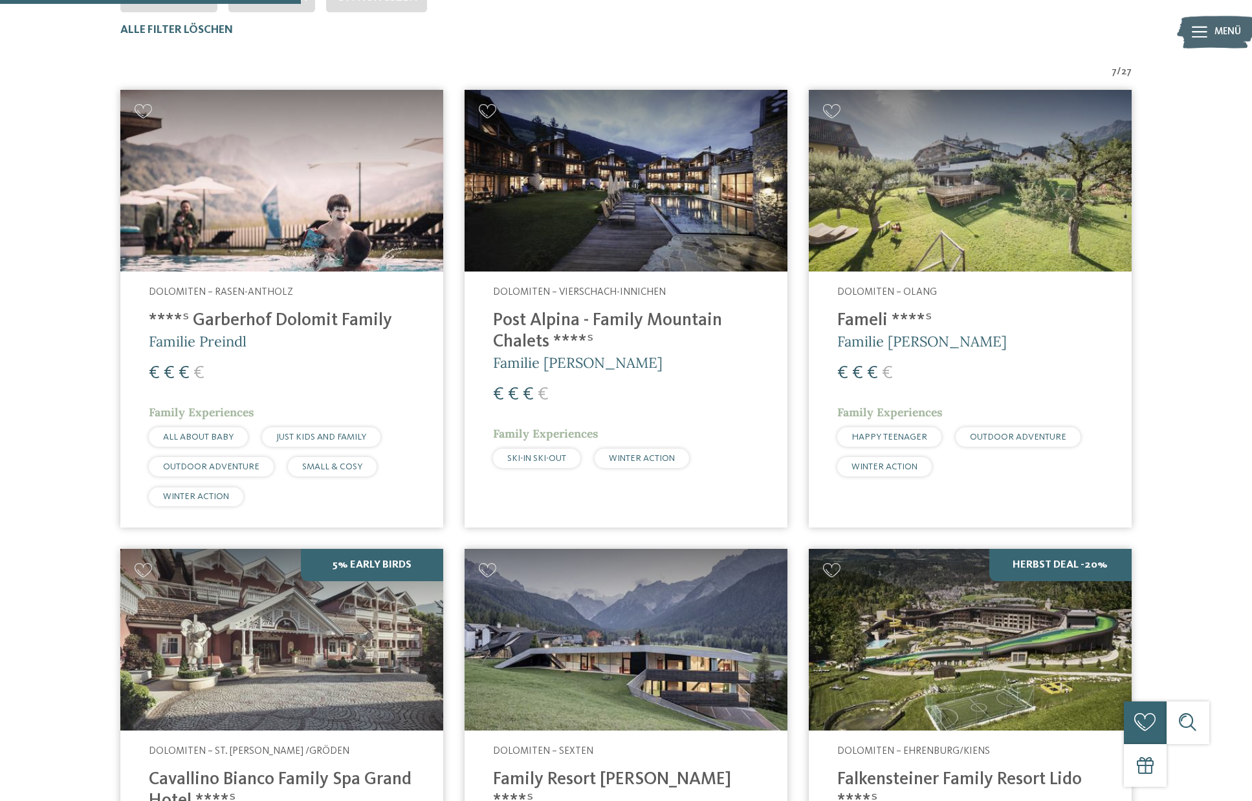
scroll to position [470, 0]
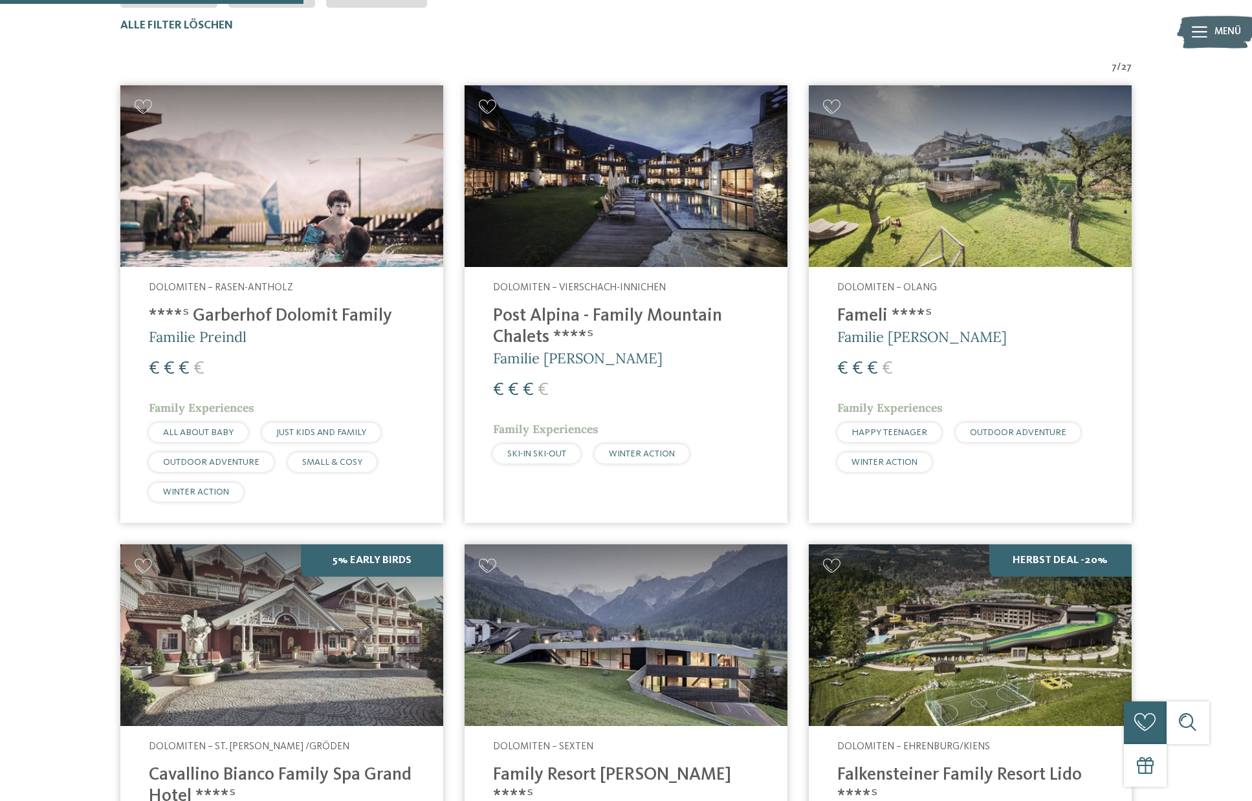
click at [1033, 195] on img at bounding box center [970, 176] width 323 height 182
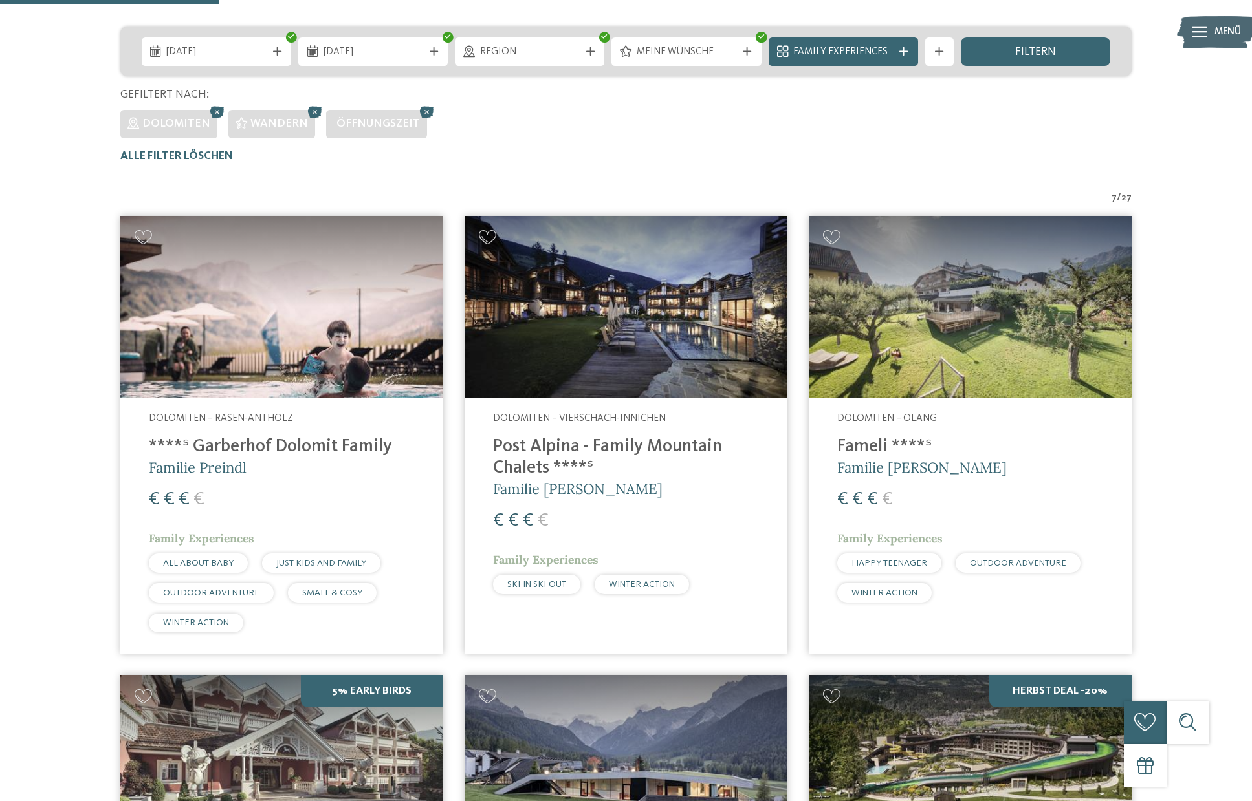
scroll to position [387, 0]
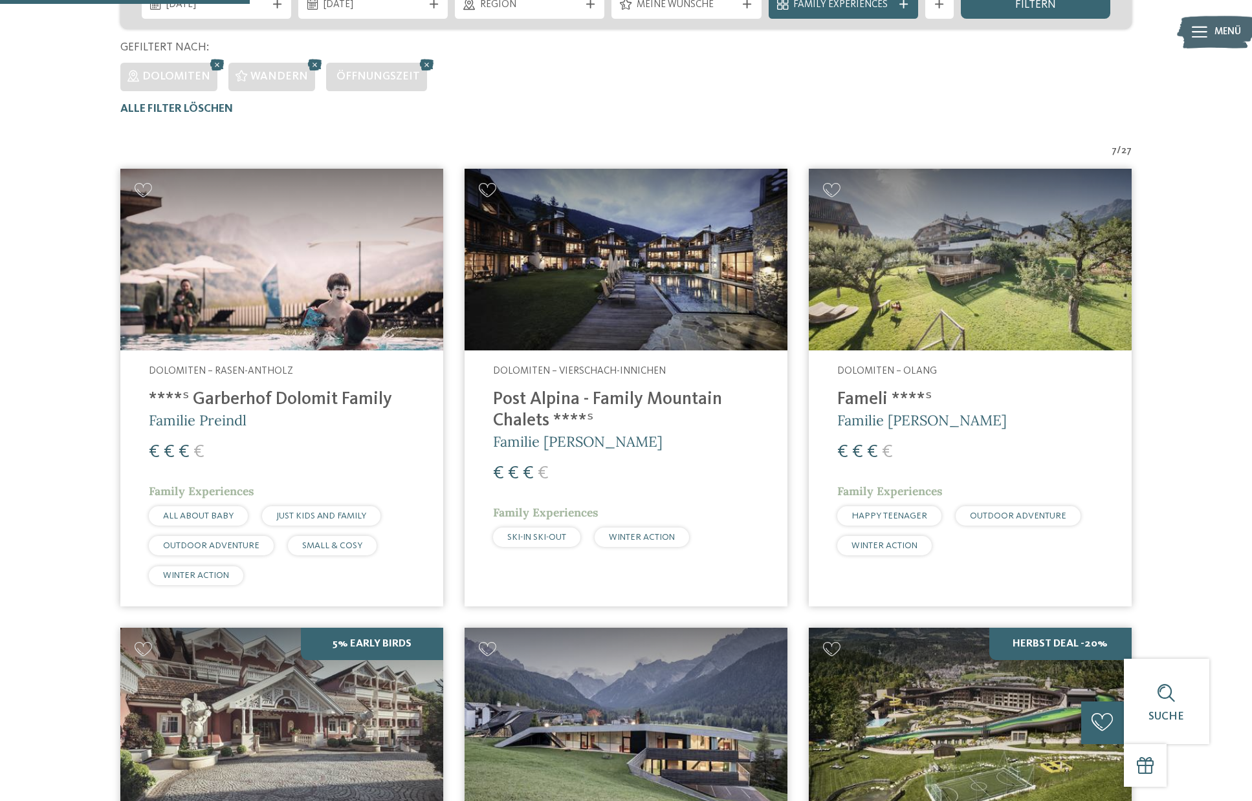
click at [605, 265] on img at bounding box center [625, 260] width 323 height 182
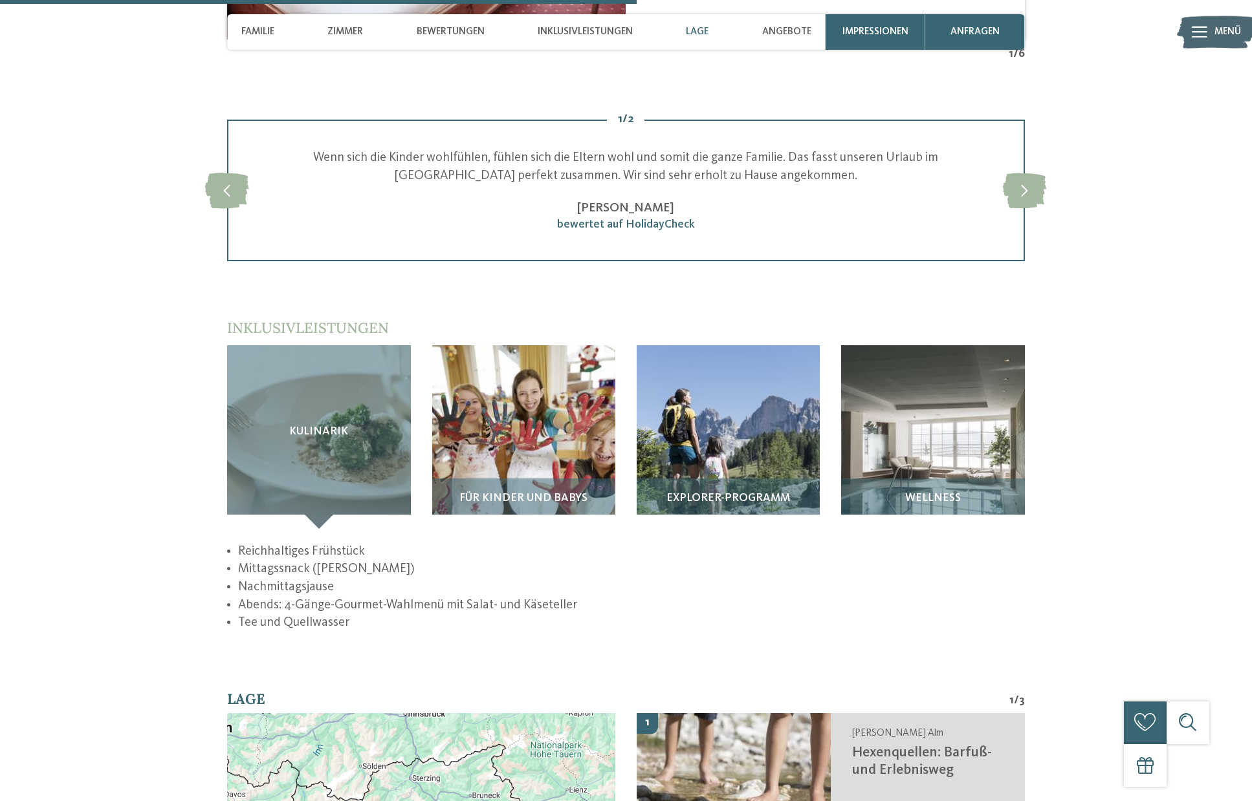
scroll to position [2589, 0]
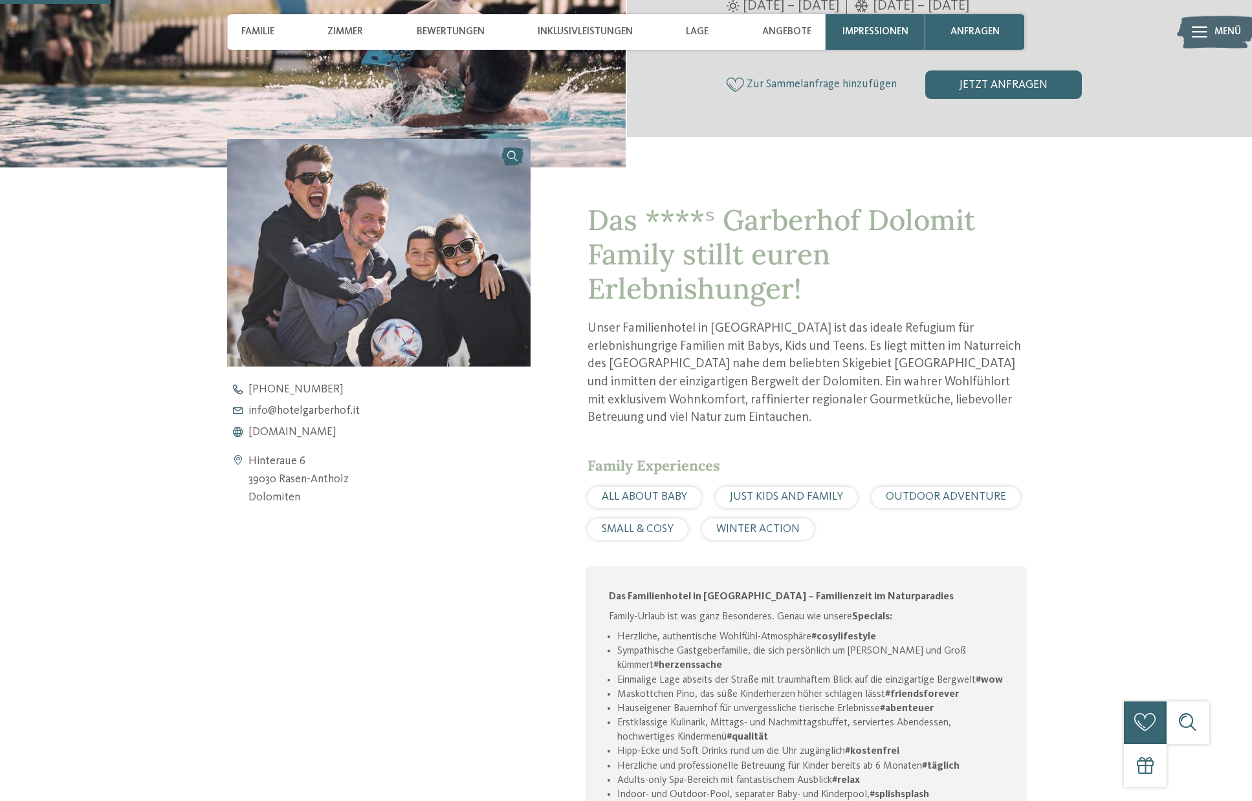
scroll to position [491, 0]
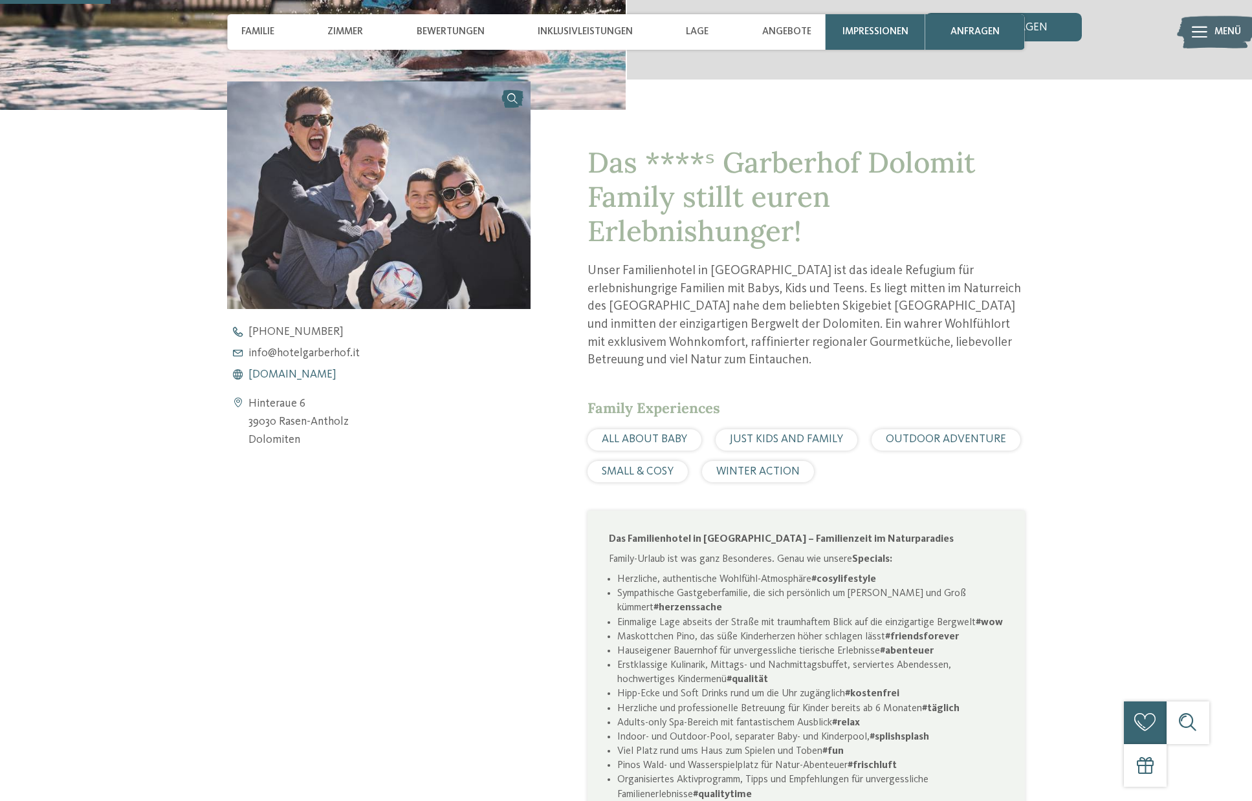
click at [312, 374] on span "www.hotelgarberhof.it" at bounding box center [292, 375] width 88 height 12
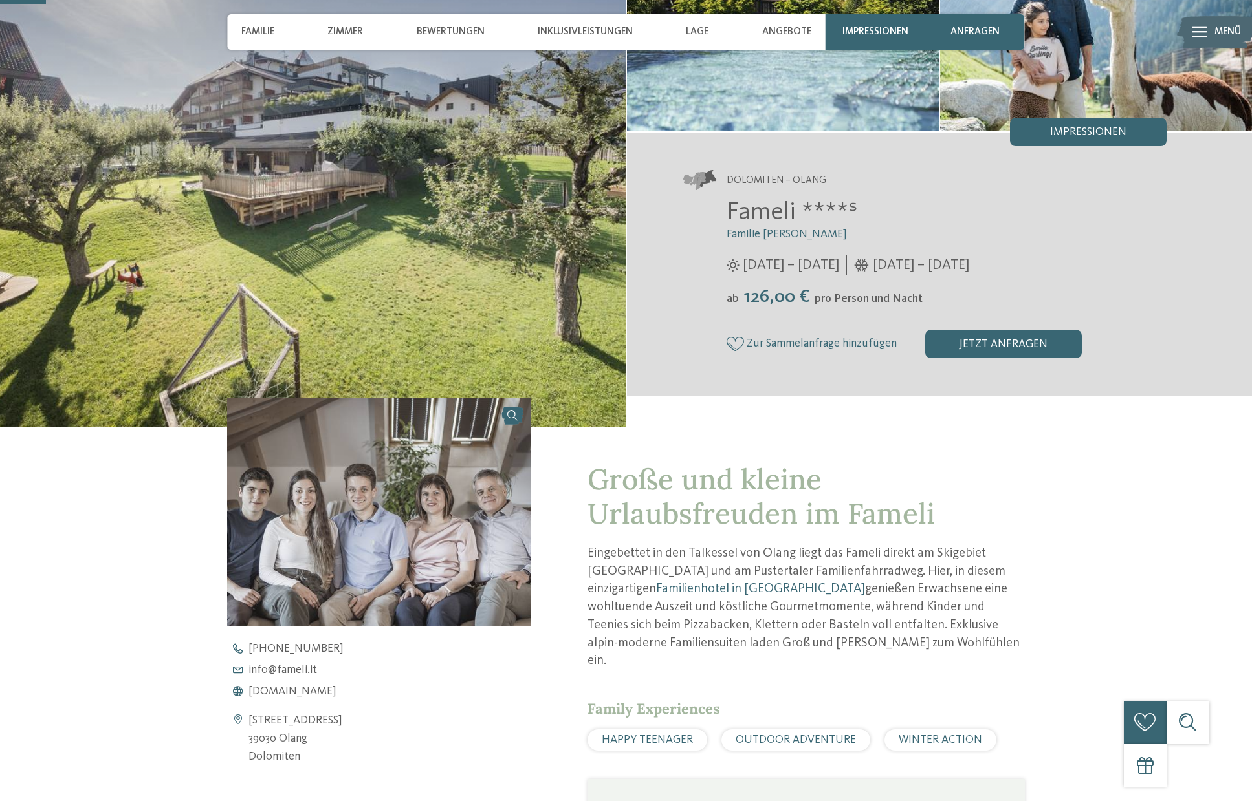
scroll to position [177, 0]
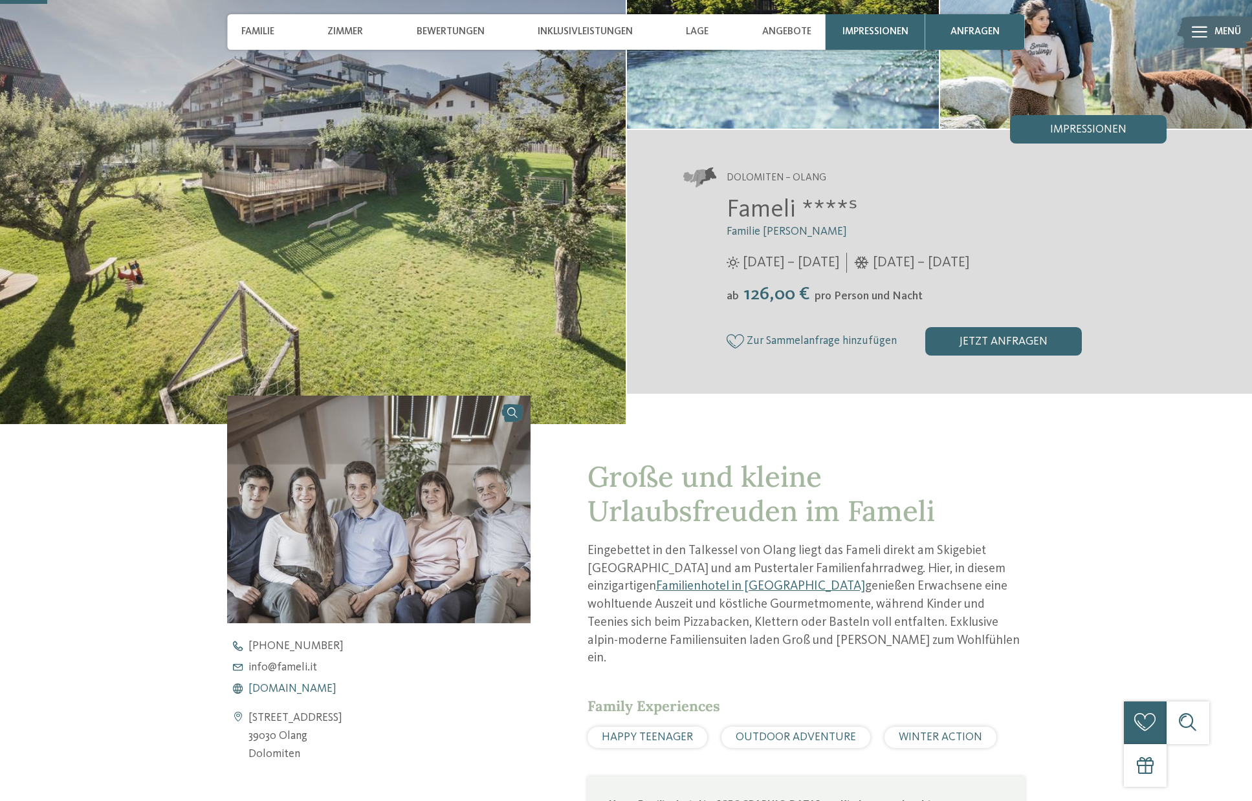
click at [297, 686] on span "[DOMAIN_NAME]" at bounding box center [292, 690] width 88 height 12
click at [761, 302] on span "126,00 €" at bounding box center [776, 294] width 73 height 19
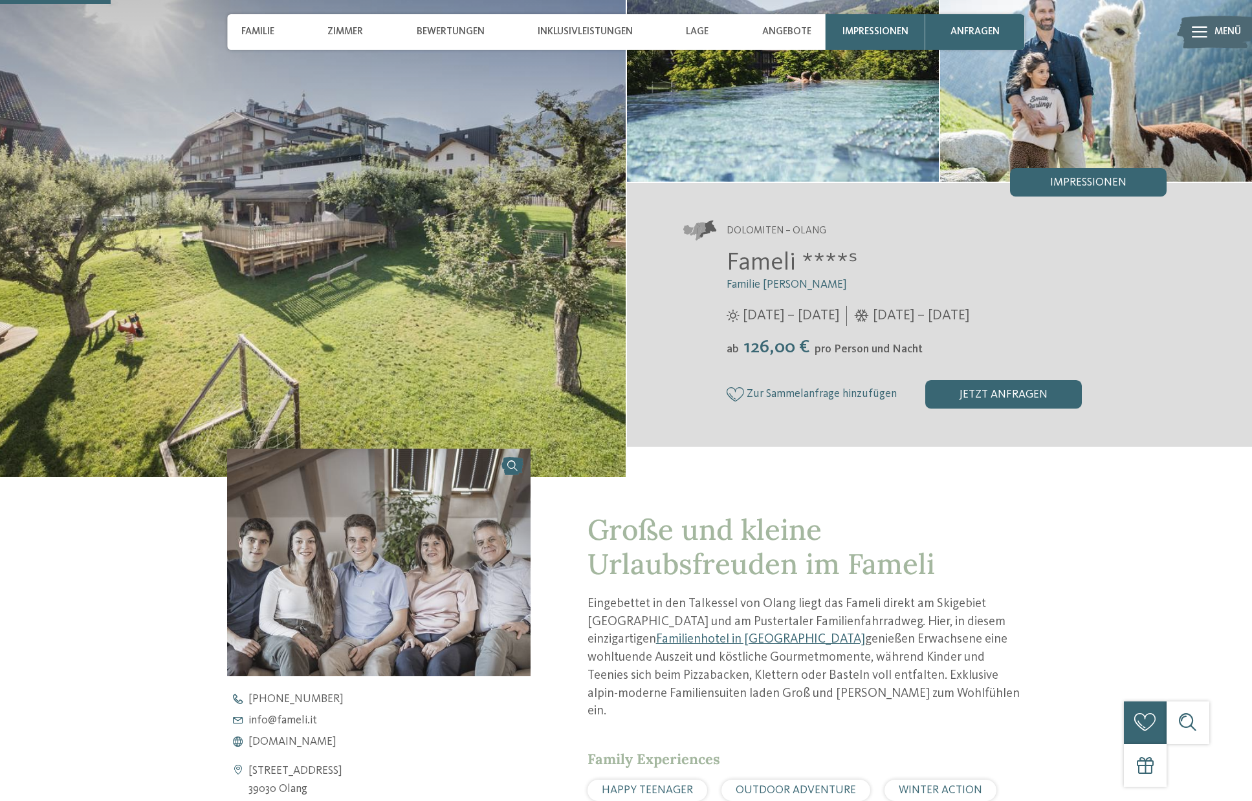
scroll to position [538, 0]
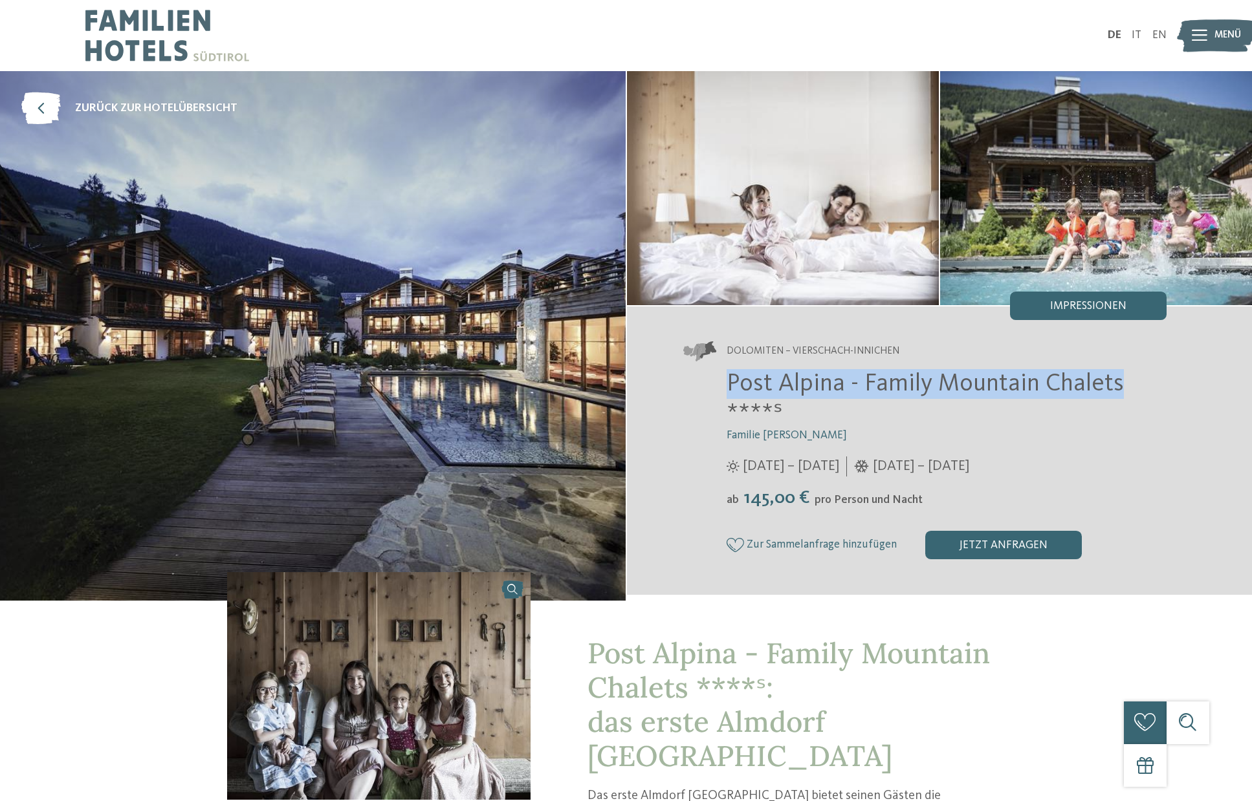
drag, startPoint x: 723, startPoint y: 382, endPoint x: 1120, endPoint y: 384, distance: 396.5
click at [1120, 384] on div "Post Alpina - Family Mountain Chalets ****ˢ Familie Wachtler 06.06. – 05.10.202…" at bounding box center [925, 464] width 483 height 190
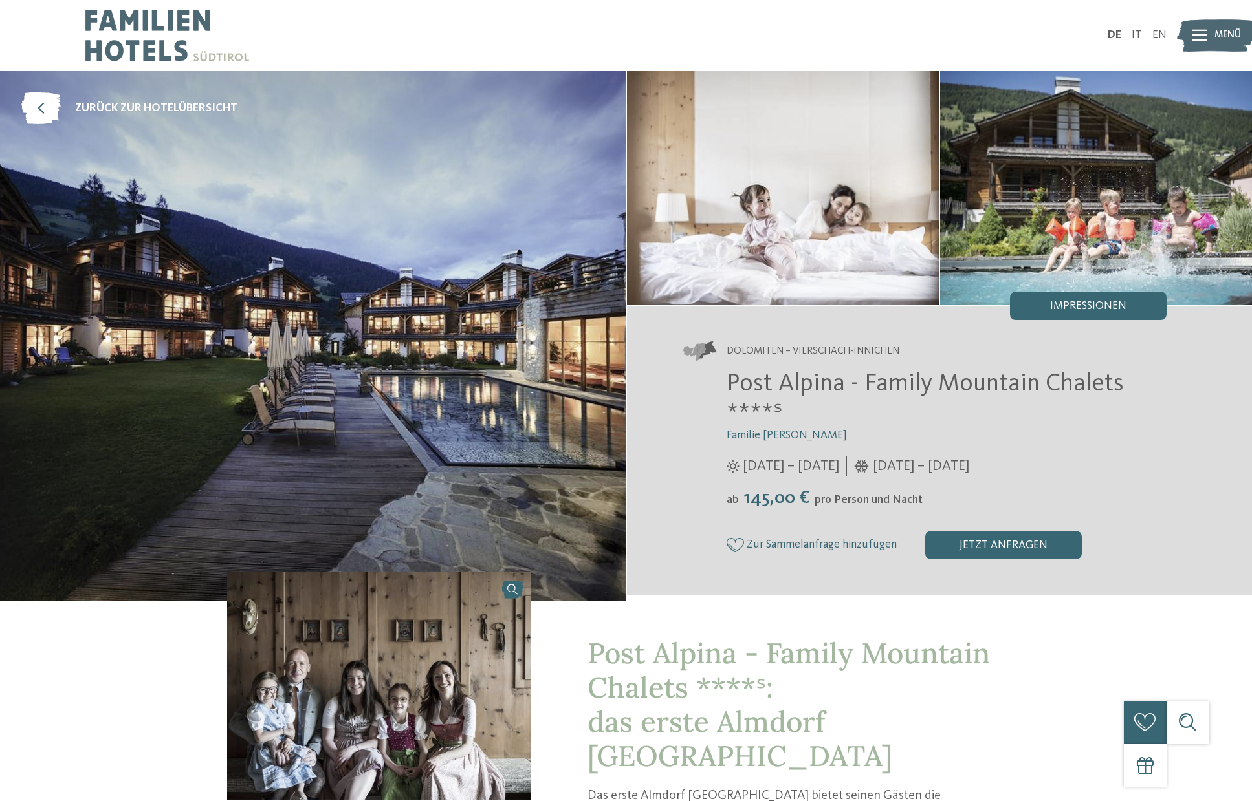
click at [627, 415] on div "Dolomiten – Vierschach-Innichen Post Alpina - Family Mountain Chalets ****ˢ Fam…" at bounding box center [940, 451] width 626 height 289
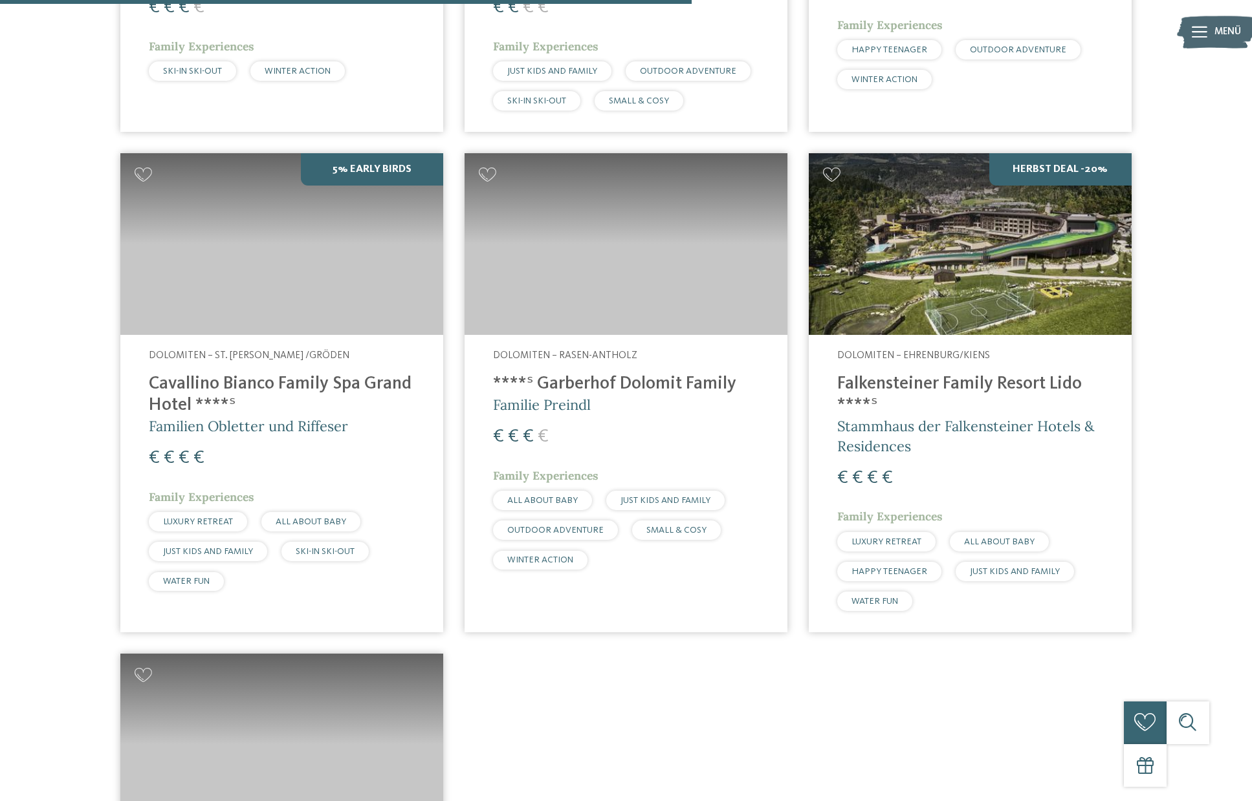
scroll to position [787, 0]
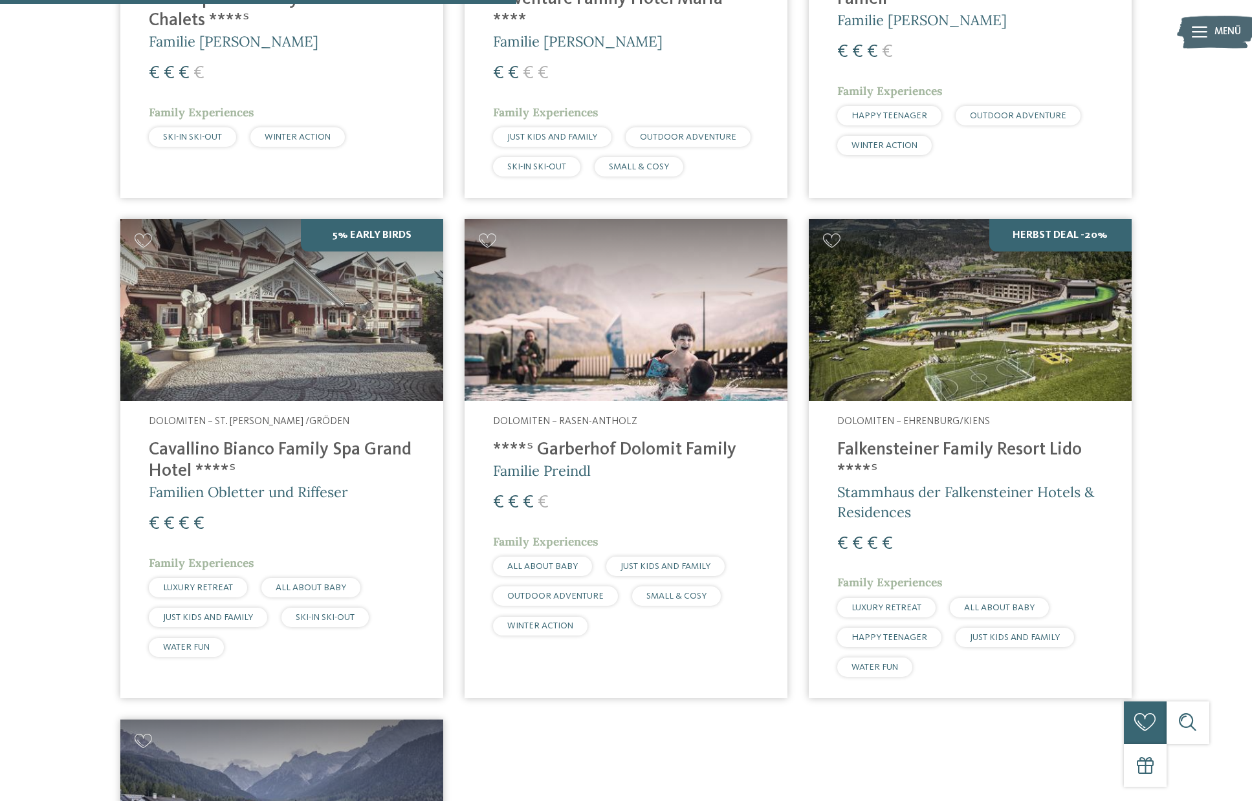
click at [311, 358] on img at bounding box center [281, 310] width 323 height 182
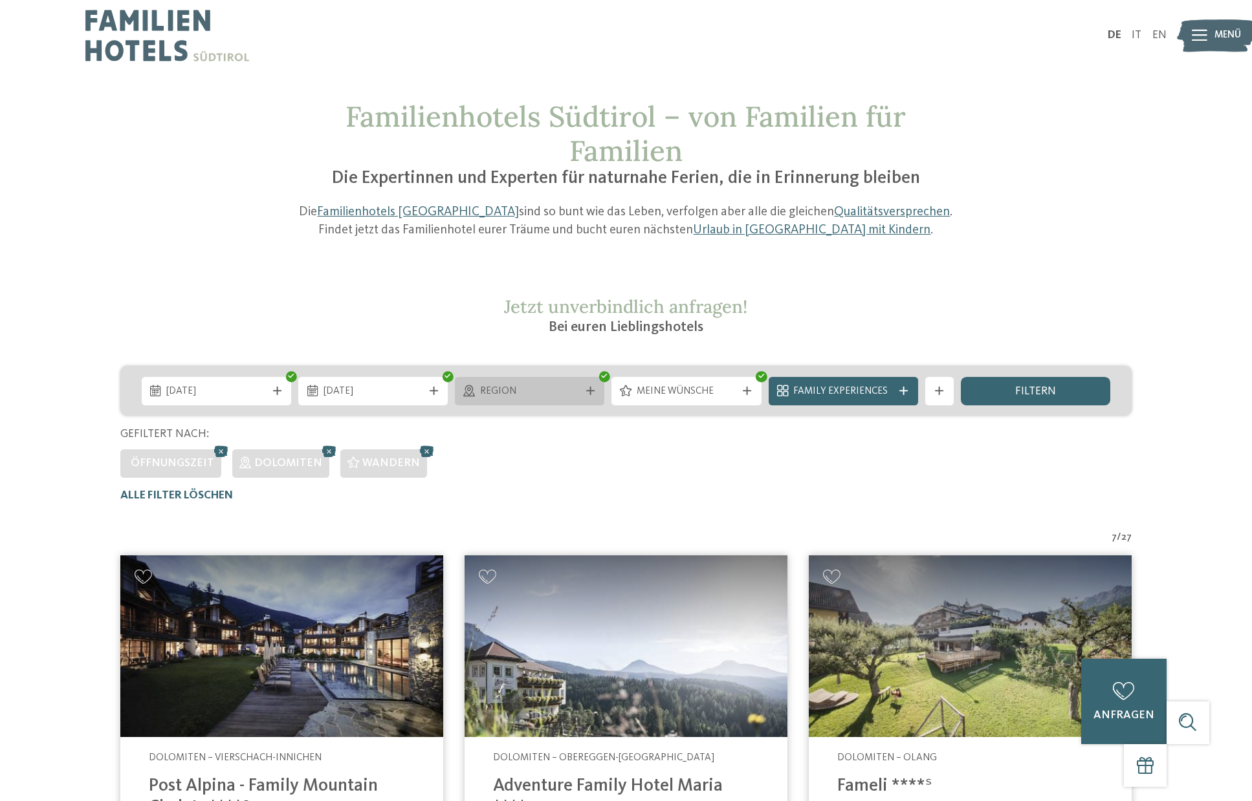
click at [553, 379] on div "Region" at bounding box center [529, 391] width 149 height 28
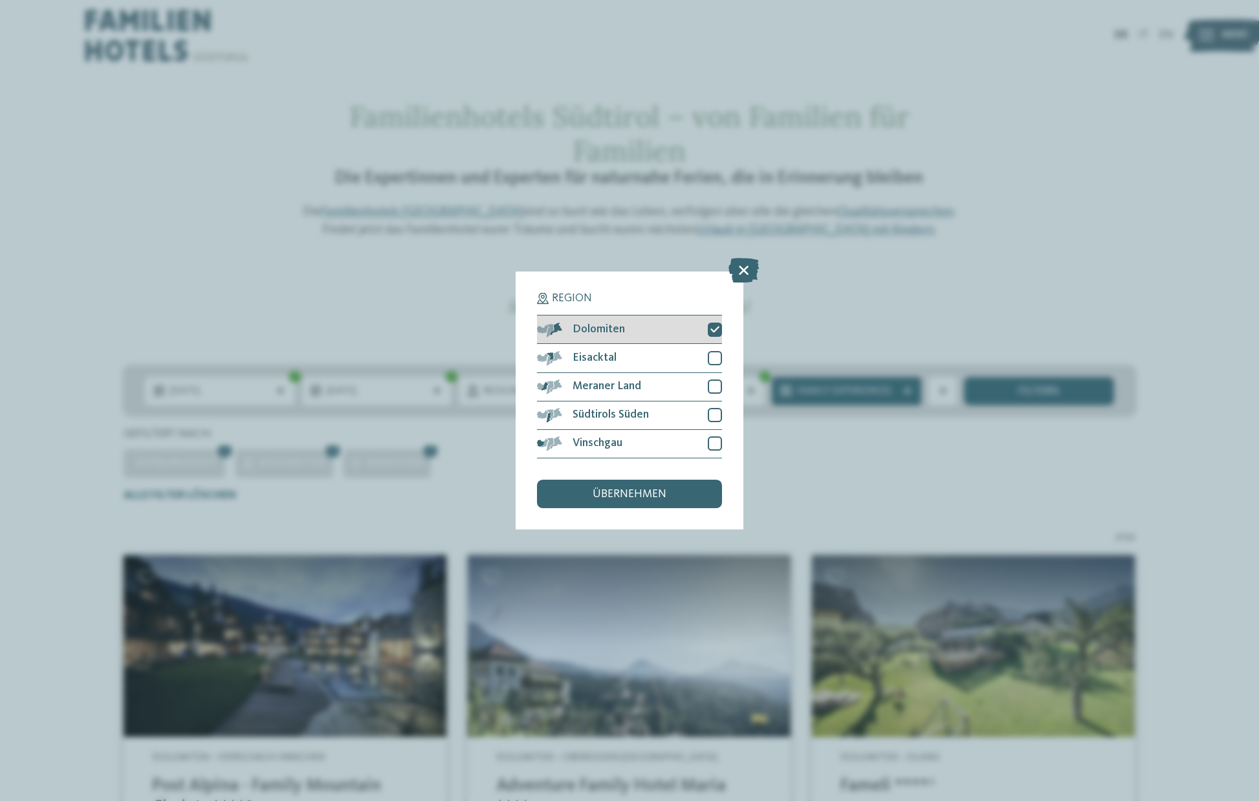
click at [713, 325] on icon at bounding box center [714, 329] width 9 height 8
click at [629, 489] on span "übernehmen" at bounding box center [630, 495] width 74 height 12
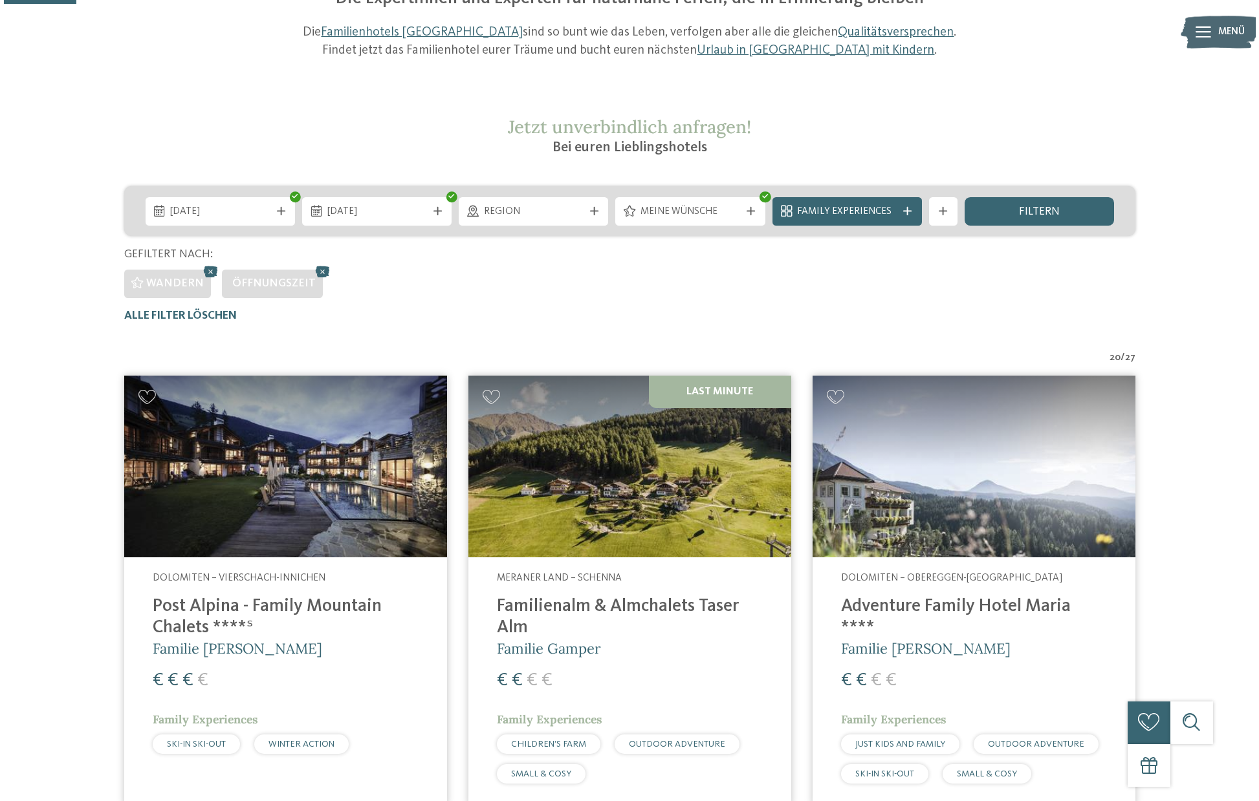
scroll to position [151, 0]
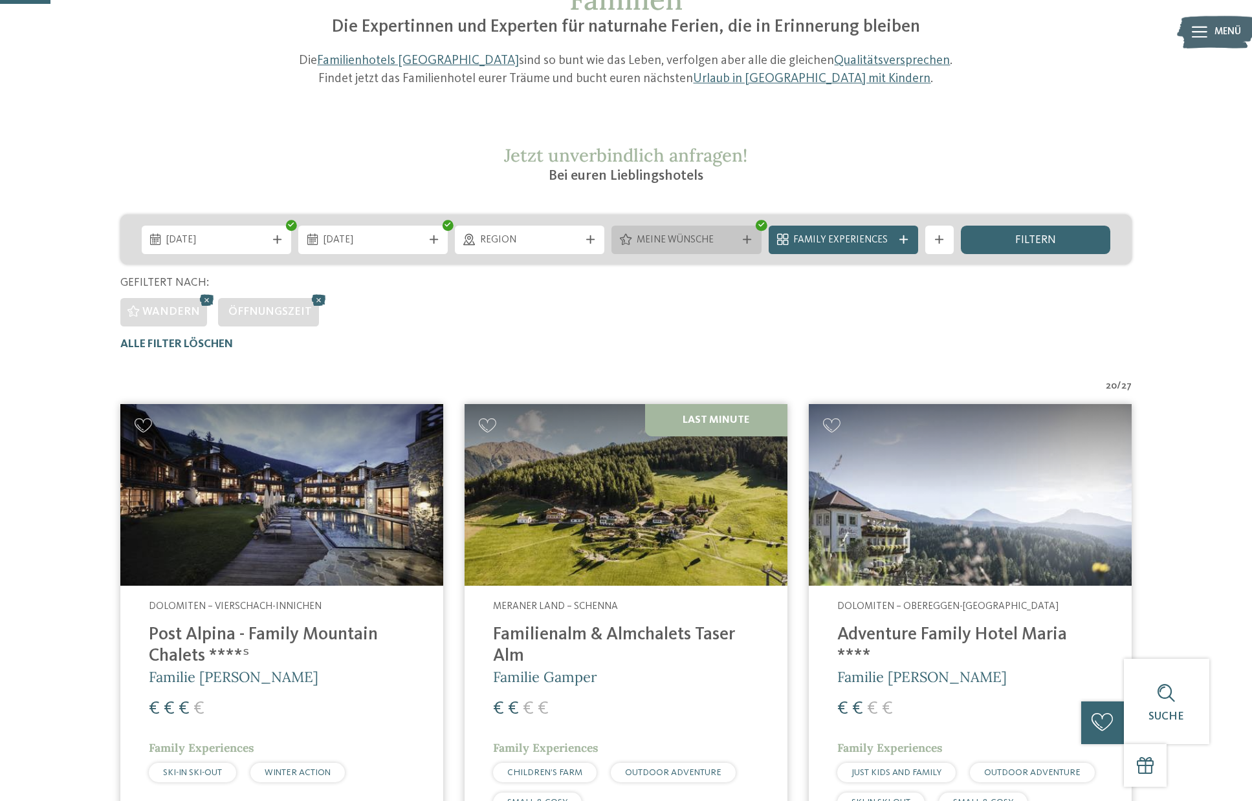
click at [702, 236] on span "Meine Wünsche" at bounding box center [687, 241] width 100 height 14
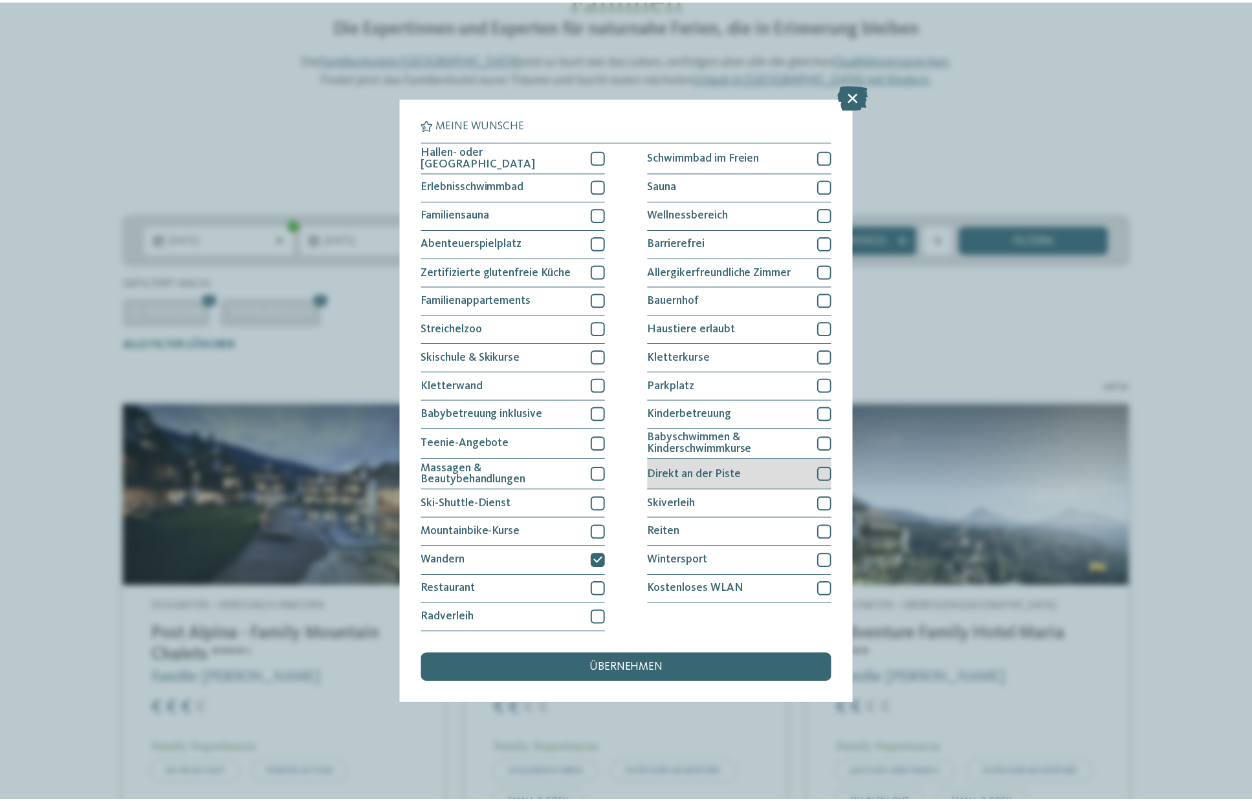
scroll to position [0, 0]
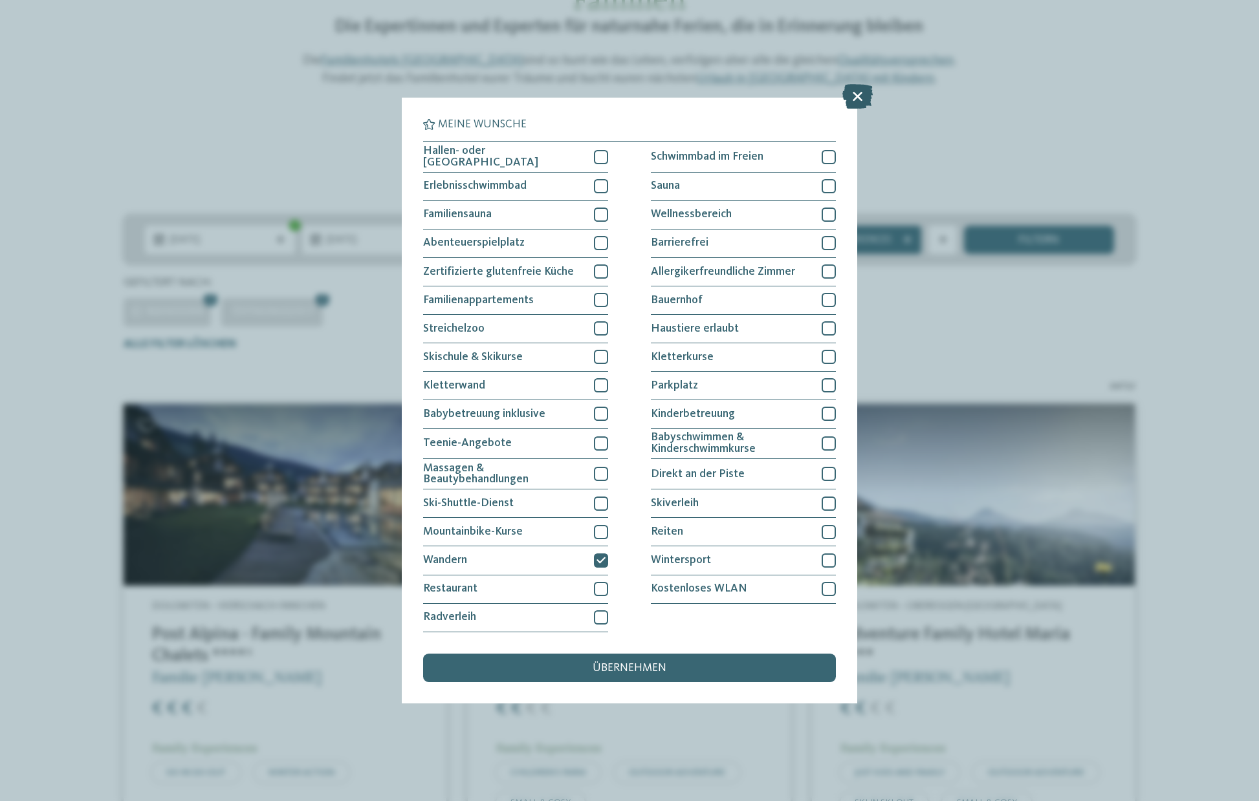
click at [864, 85] on icon at bounding box center [857, 97] width 30 height 25
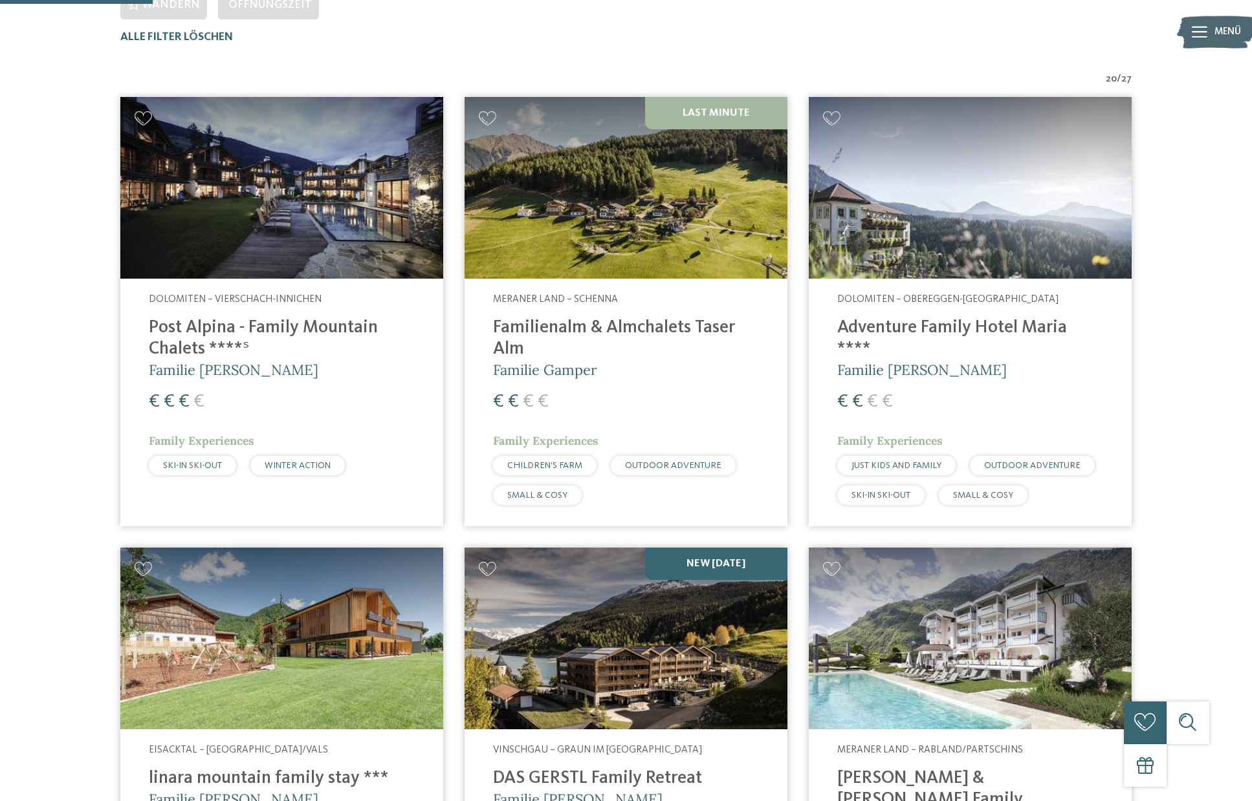
scroll to position [468, 0]
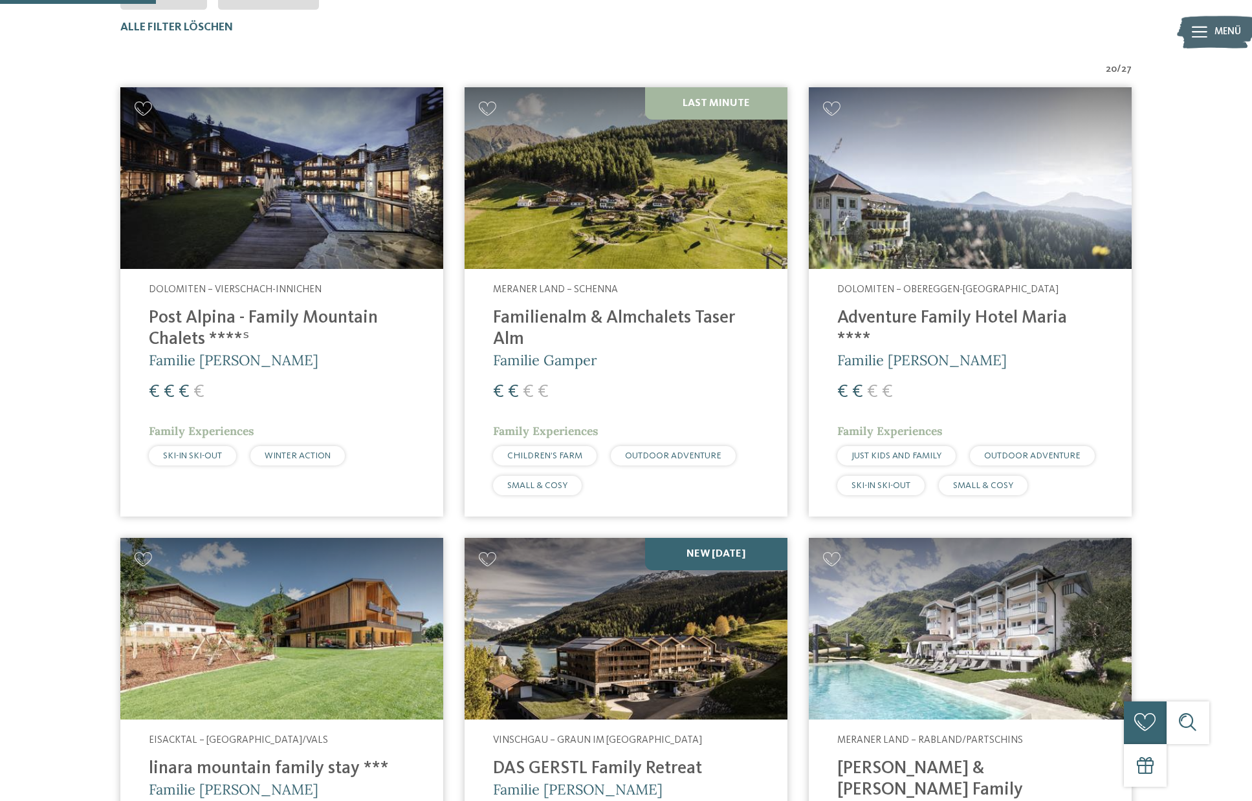
click at [626, 223] on img at bounding box center [625, 178] width 323 height 182
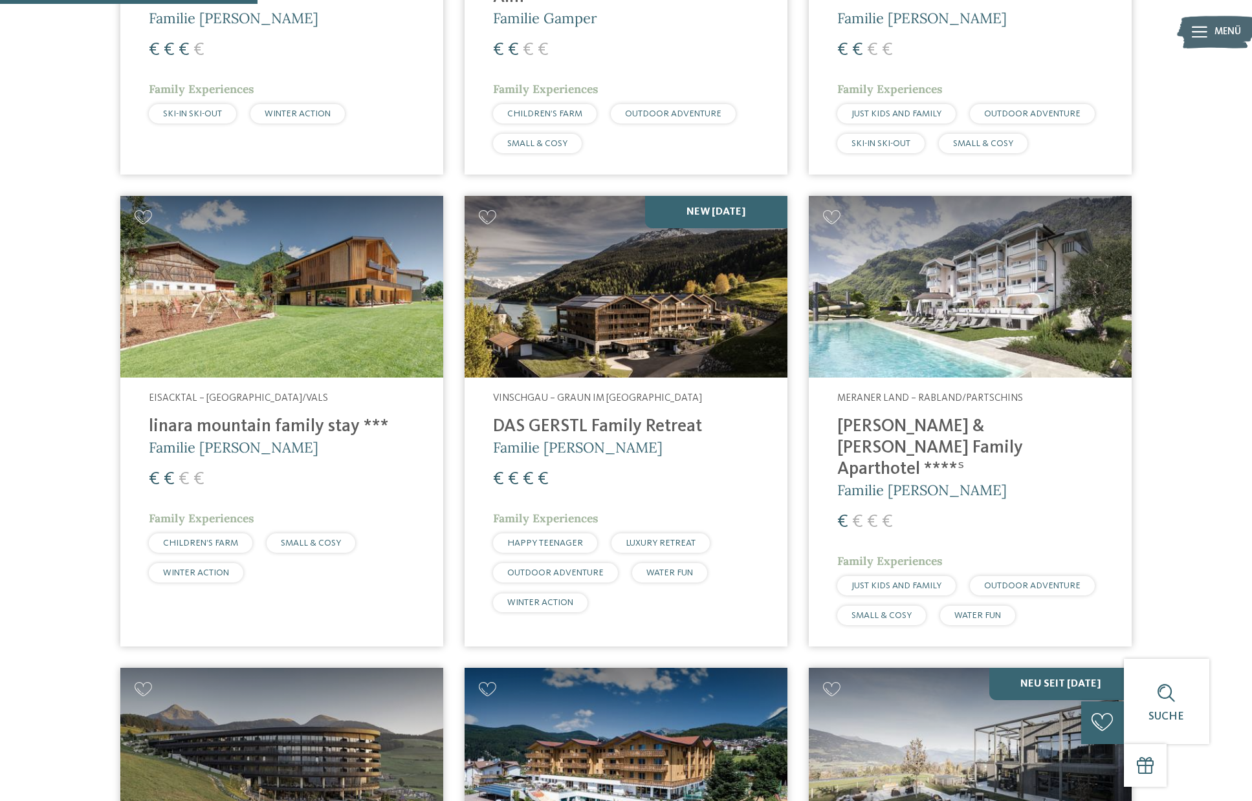
scroll to position [774, 0]
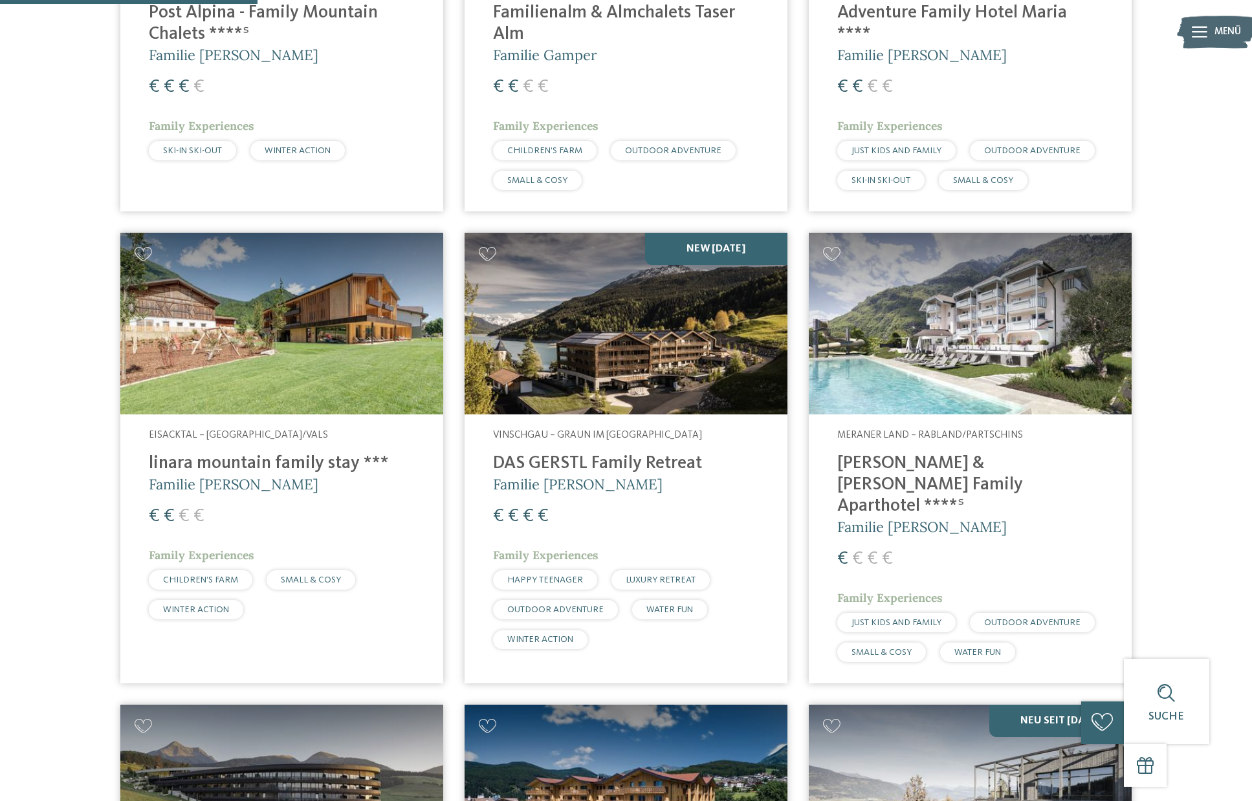
click at [370, 358] on img at bounding box center [281, 324] width 323 height 182
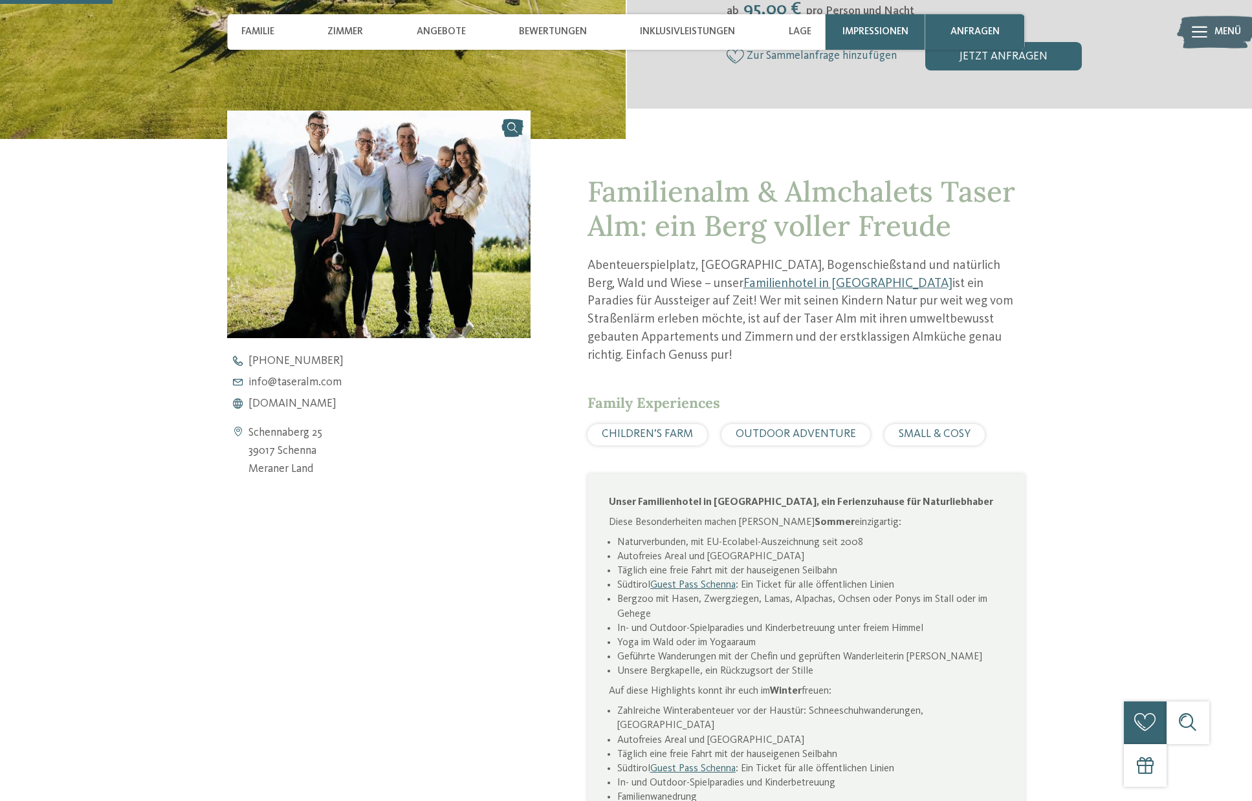
scroll to position [470, 0]
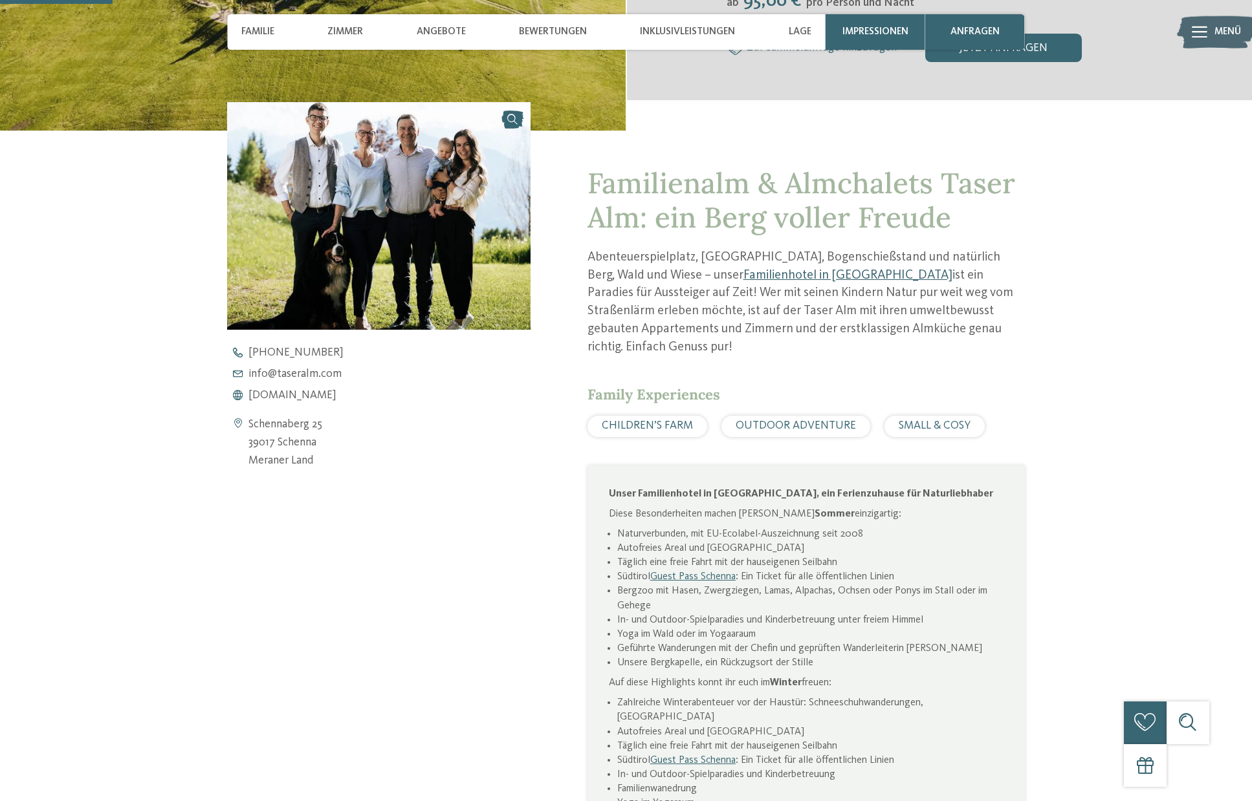
click at [743, 273] on link "Familienhotel in Schenna" at bounding box center [847, 275] width 209 height 13
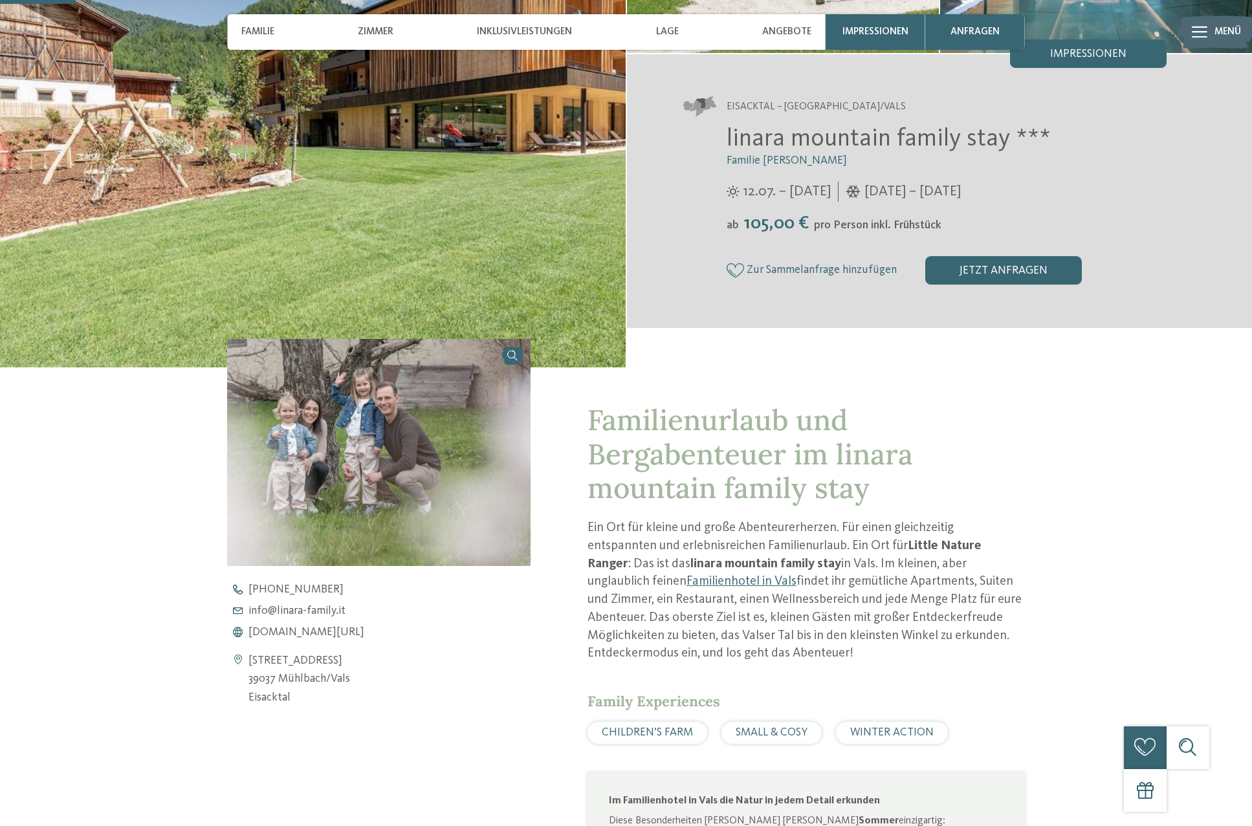
scroll to position [243, 0]
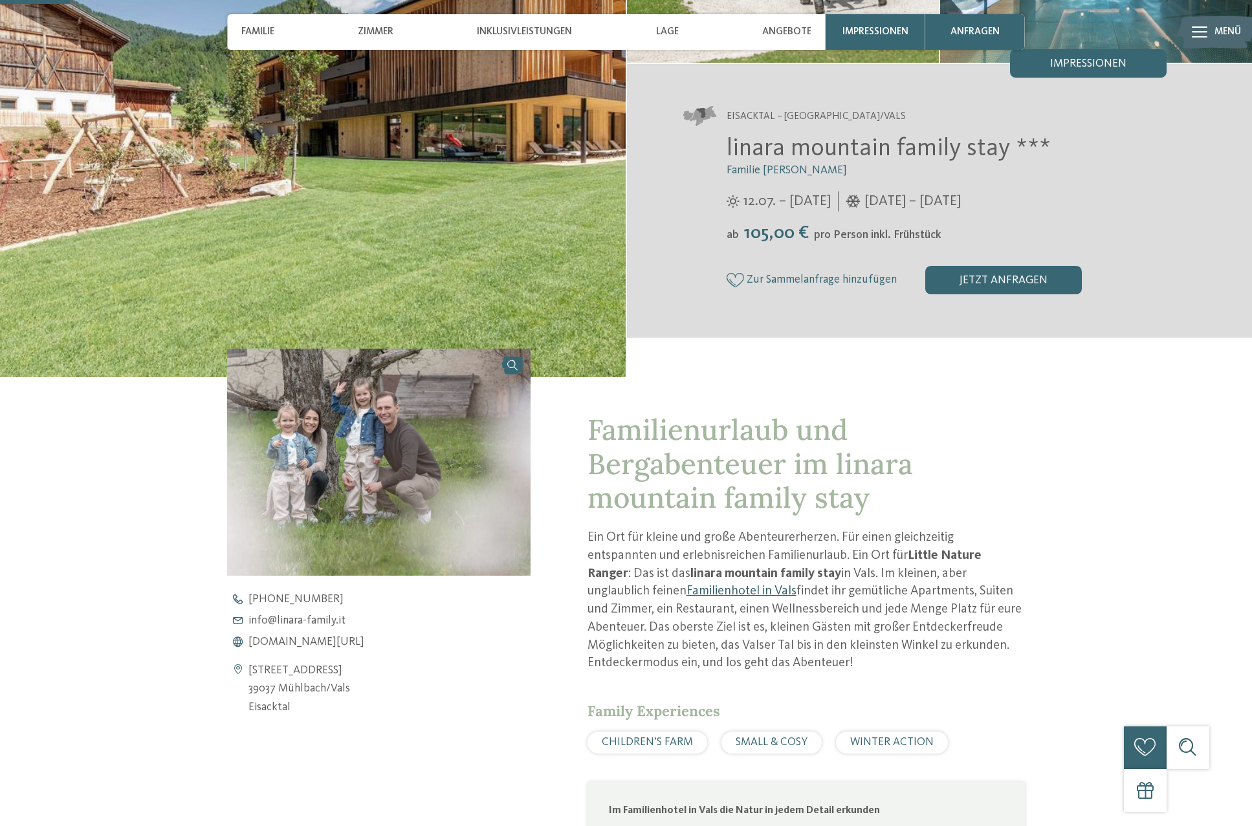
click at [686, 590] on link "Familienhotel in Vals" at bounding box center [741, 591] width 110 height 13
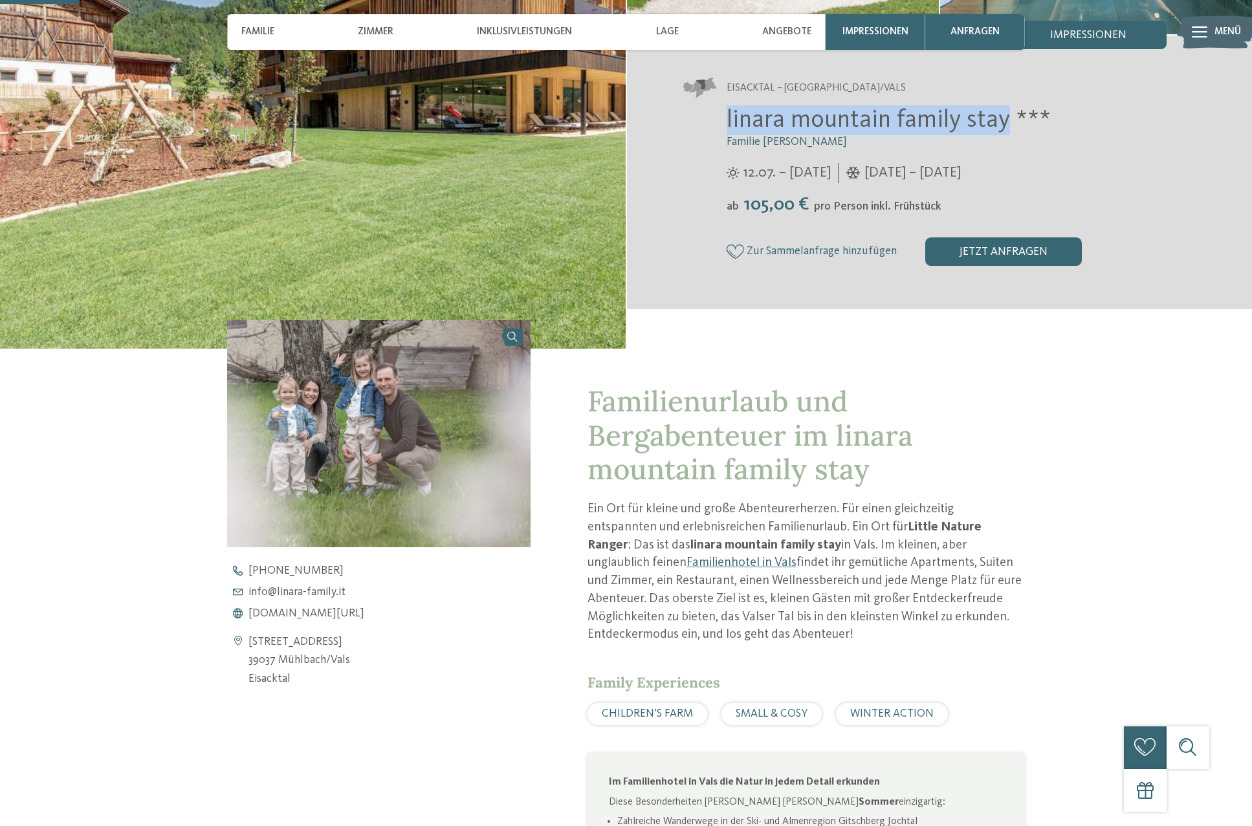
drag, startPoint x: 723, startPoint y: 123, endPoint x: 1007, endPoint y: 125, distance: 284.0
click at [1007, 125] on div "linara mountain family stay *** Familie Gatterer 12.07. – 09.11.2025 ab" at bounding box center [925, 185] width 483 height 160
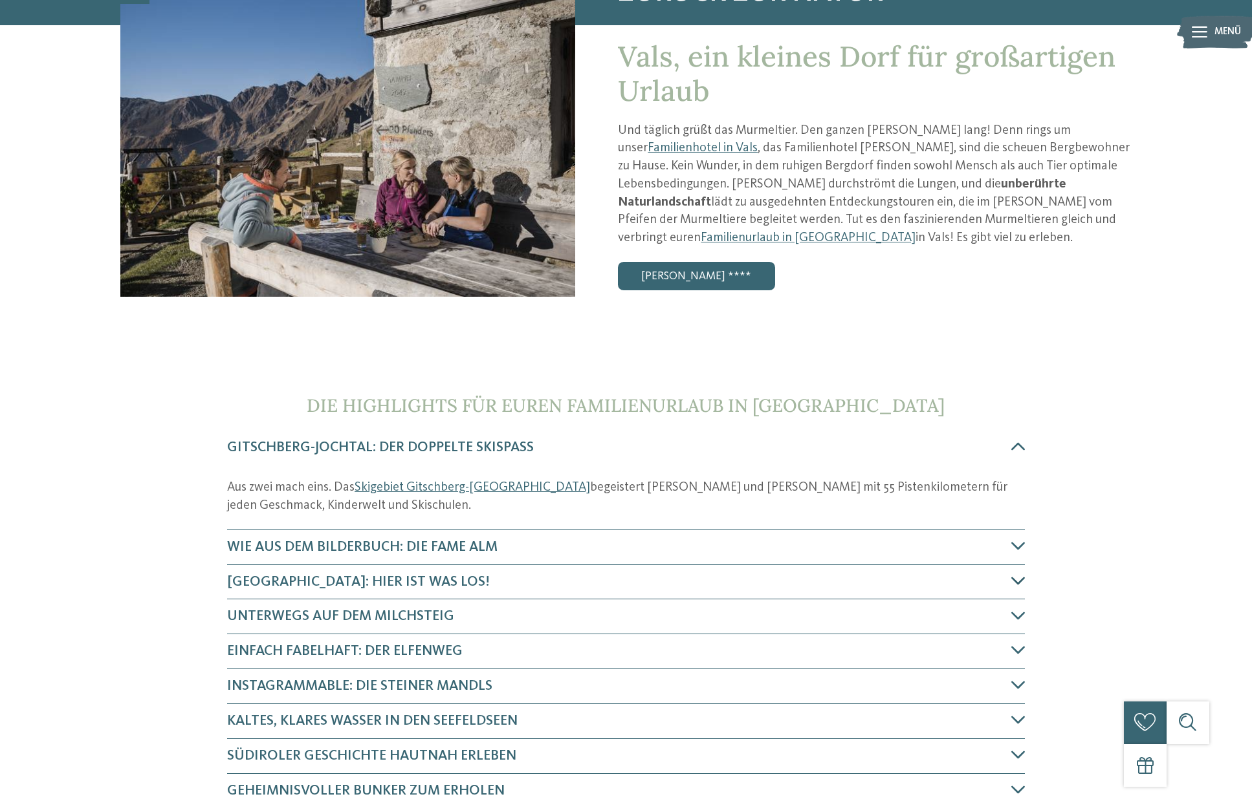
scroll to position [153, 0]
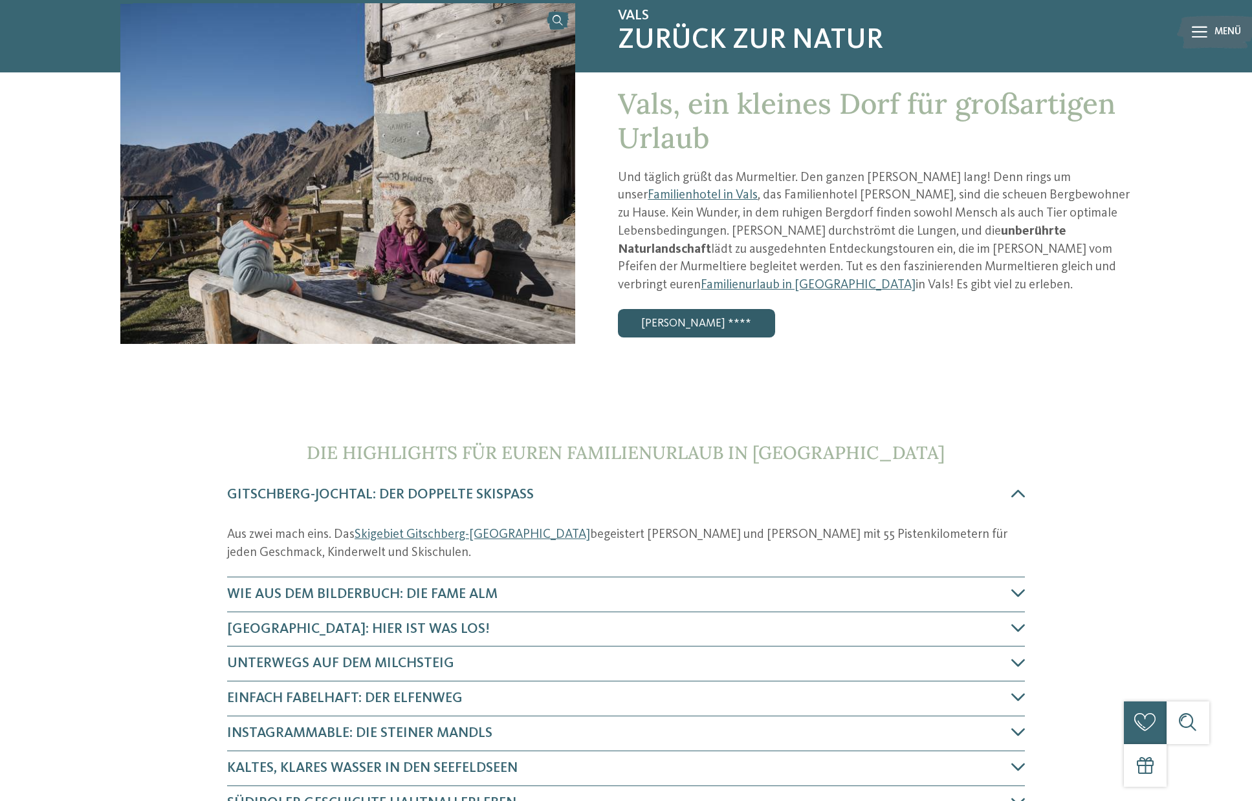
click at [706, 318] on link "[PERSON_NAME] ****" at bounding box center [696, 323] width 157 height 28
